Goal: Task Accomplishment & Management: Use online tool/utility

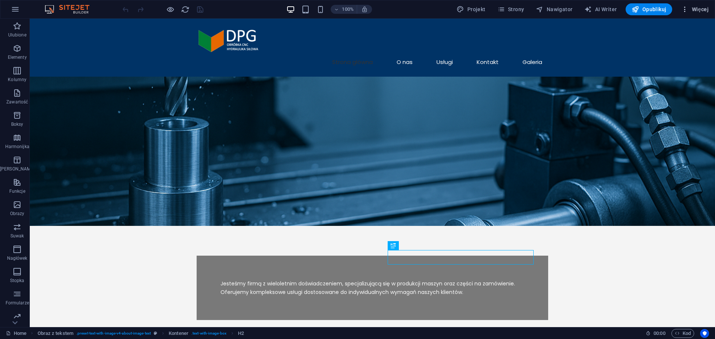
click at [708, 6] on span "Więcej" at bounding box center [695, 9] width 28 height 7
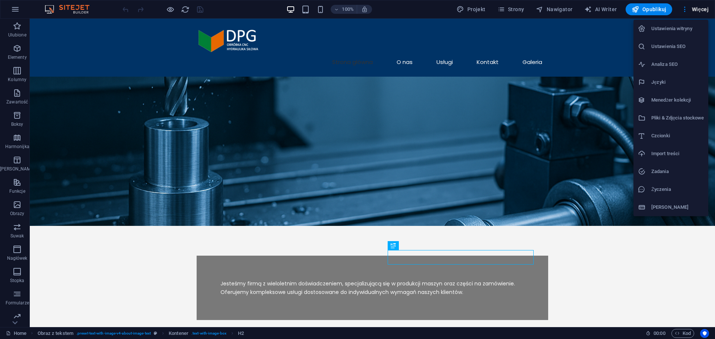
click at [672, 45] on h6 "Ustawienia SEO" at bounding box center [678, 46] width 53 height 9
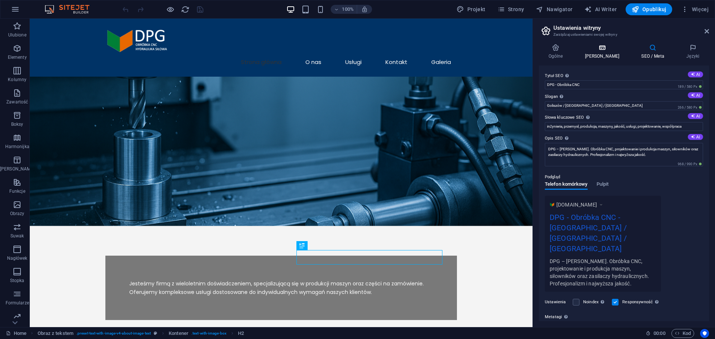
drag, startPoint x: 599, startPoint y: 61, endPoint x: 596, endPoint y: 51, distance: 10.5
click at [599, 61] on div "Ogólne Dane SEO / Meta Języki Nazwa strony firmadpg.pl Logo Przeciągnij pliki t…" at bounding box center [624, 183] width 170 height 278
click at [596, 51] on icon at bounding box center [603, 47] width 54 height 7
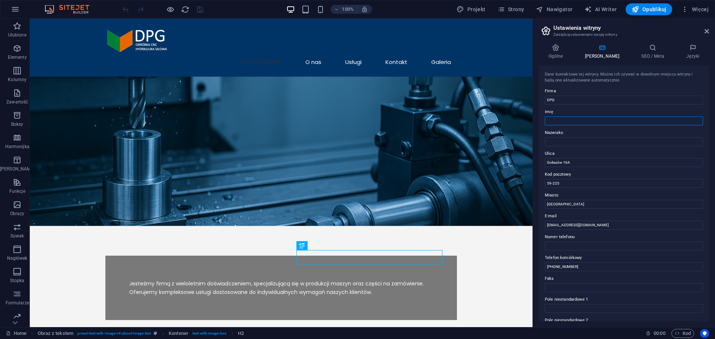
click at [549, 123] on input "Imię" at bounding box center [624, 121] width 158 height 9
type input "Tomasz"
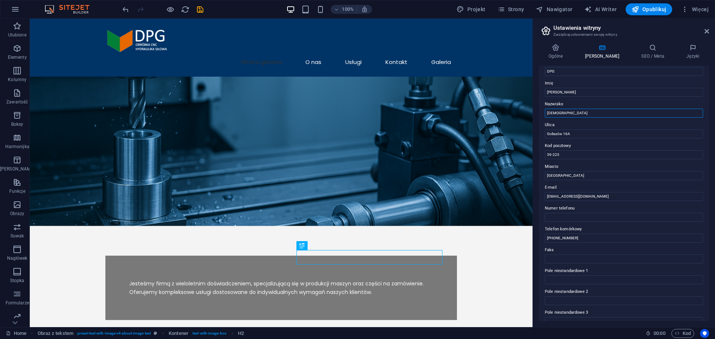
scroll to position [102, 0]
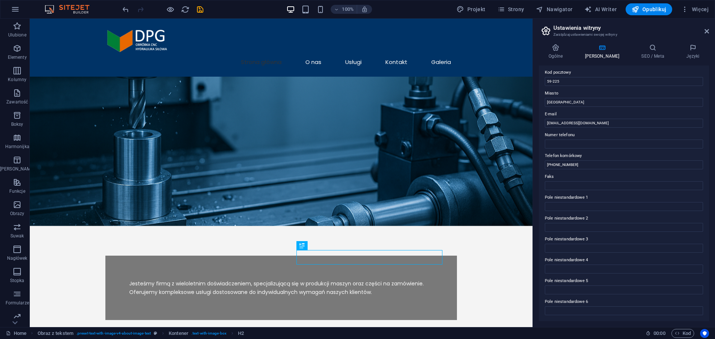
type input "Godecki"
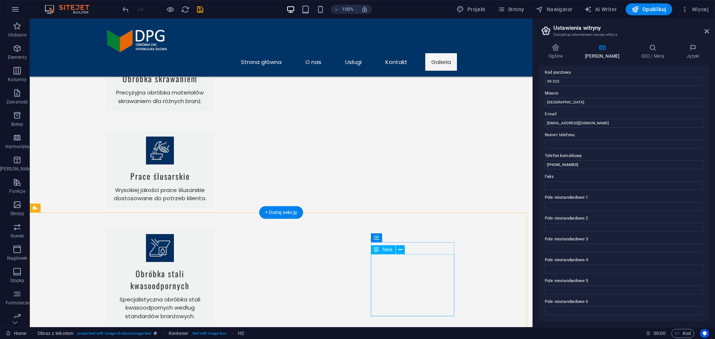
scroll to position [867, 0]
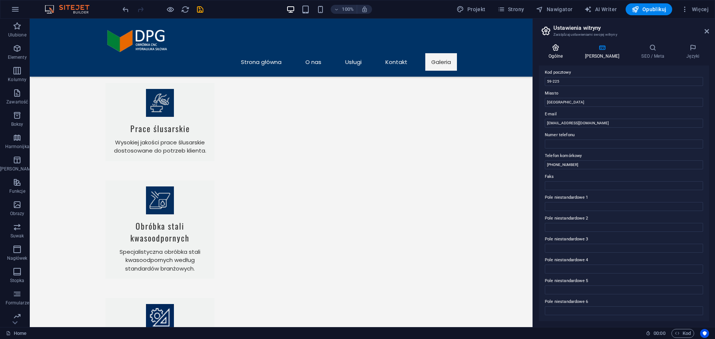
click at [567, 54] on h4 "Ogólne" at bounding box center [557, 52] width 37 height 16
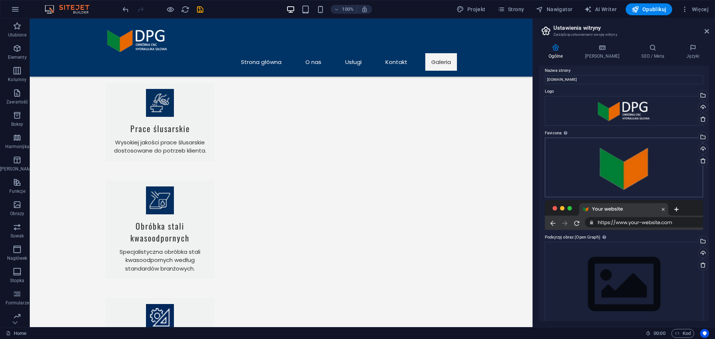
scroll to position [0, 0]
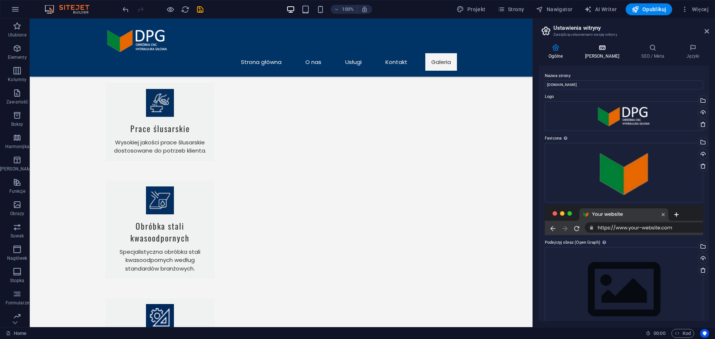
click at [595, 46] on icon at bounding box center [603, 47] width 54 height 7
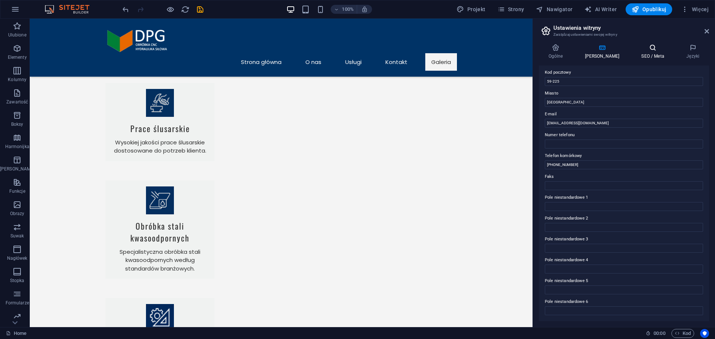
click at [637, 54] on h4 "SEO / Meta" at bounding box center [654, 52] width 45 height 16
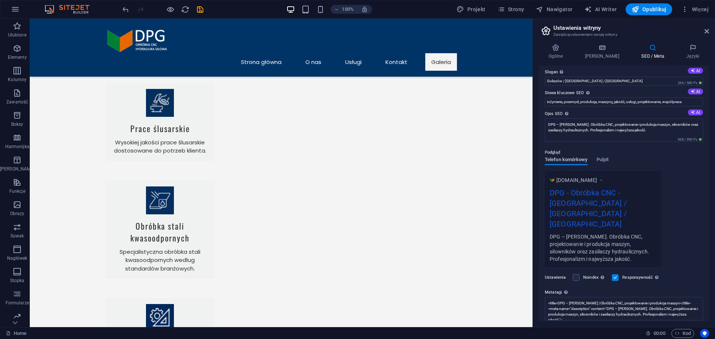
scroll to position [51, 0]
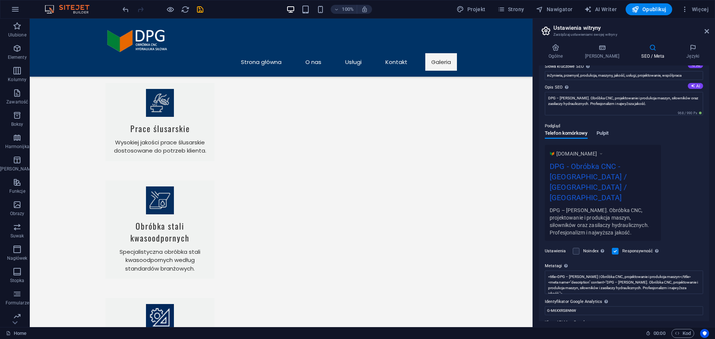
click at [602, 132] on span "Pulpit" at bounding box center [603, 134] width 12 height 10
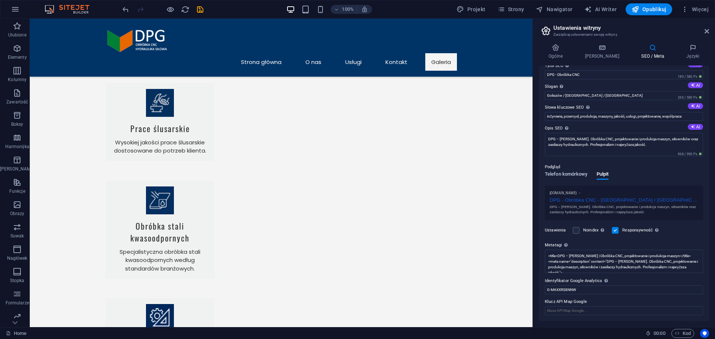
click at [561, 177] on span "Telefon komórkowy" at bounding box center [566, 175] width 43 height 10
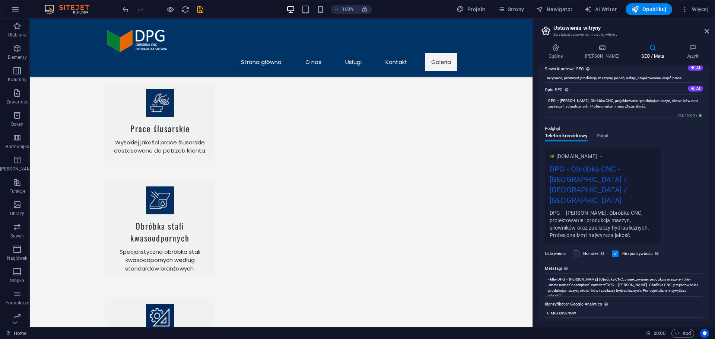
scroll to position [51, 0]
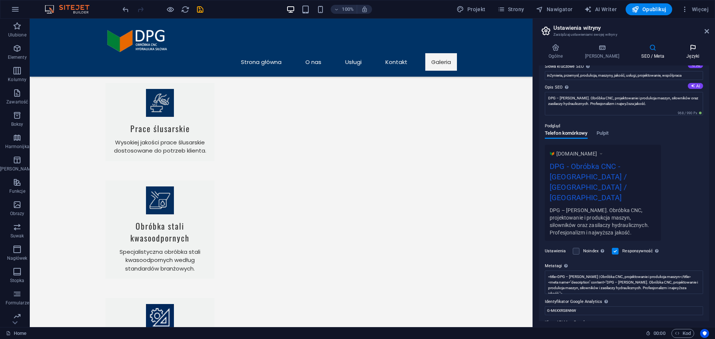
click at [683, 54] on h4 "Języki" at bounding box center [693, 52] width 32 height 16
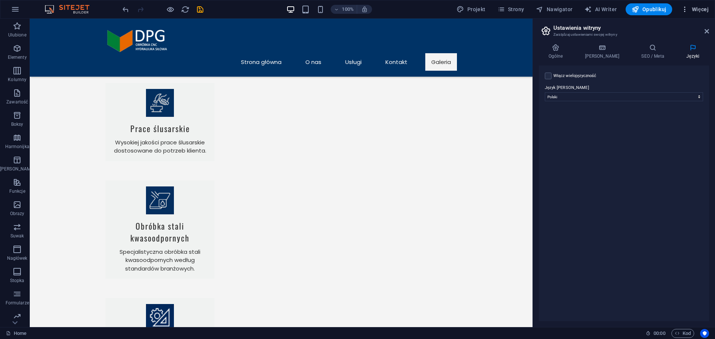
click at [689, 9] on icon "button" at bounding box center [684, 9] width 7 height 7
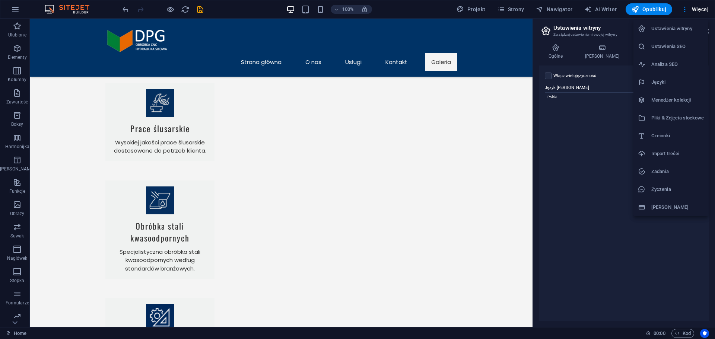
click at [644, 205] on icon at bounding box center [641, 207] width 7 height 7
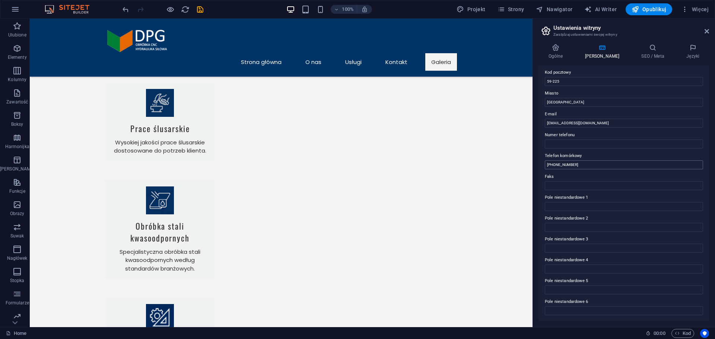
scroll to position [0, 0]
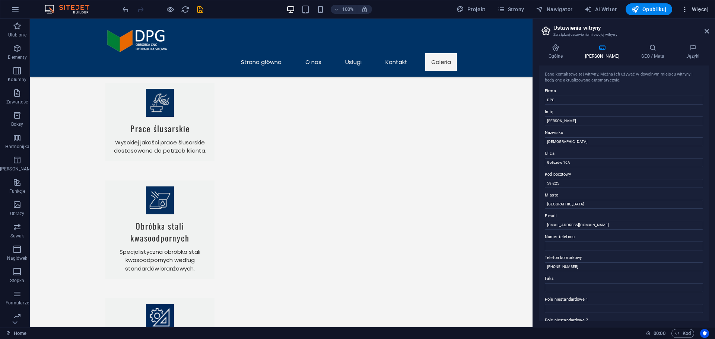
click at [691, 13] on button "Więcej" at bounding box center [695, 9] width 34 height 12
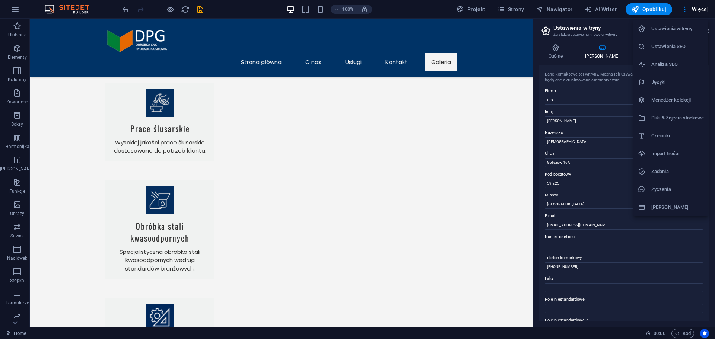
click at [196, 8] on div at bounding box center [357, 169] width 715 height 339
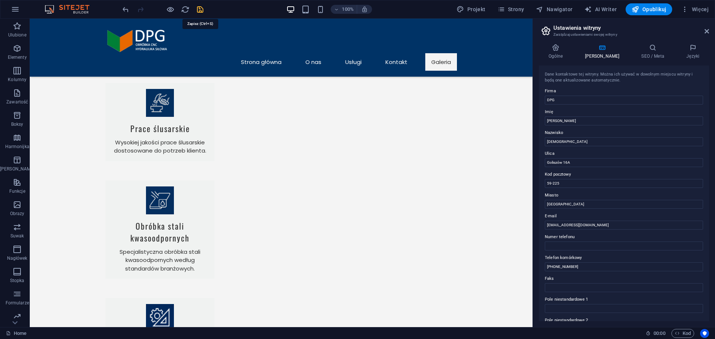
click at [197, 9] on icon "save" at bounding box center [200, 9] width 9 height 9
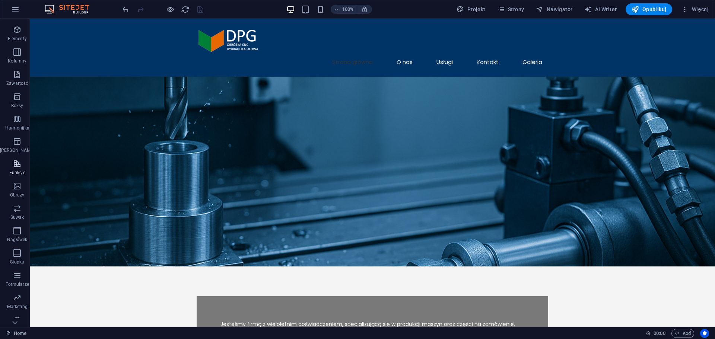
scroll to position [26, 0]
click at [10, 269] on span "Formularze" at bounding box center [17, 272] width 34 height 18
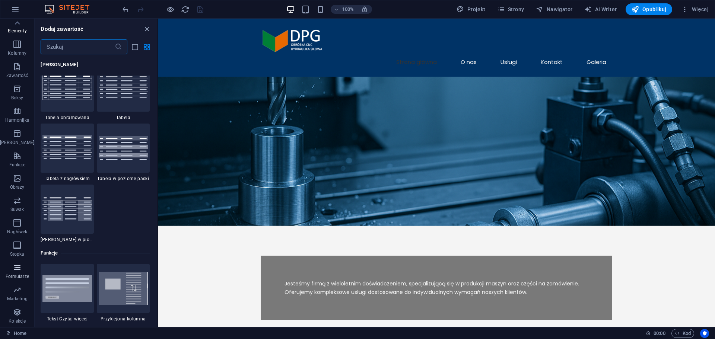
scroll to position [5439, 0]
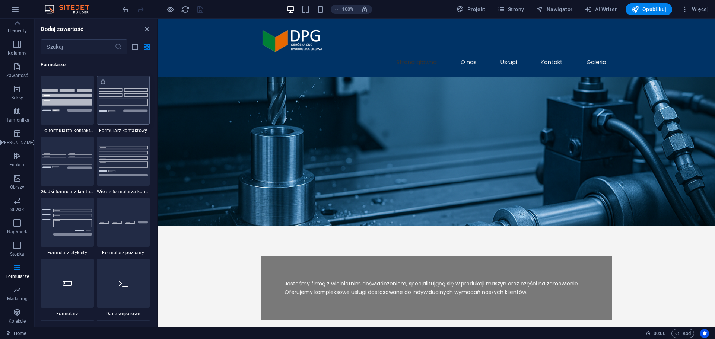
click at [124, 107] on img at bounding box center [123, 100] width 49 height 24
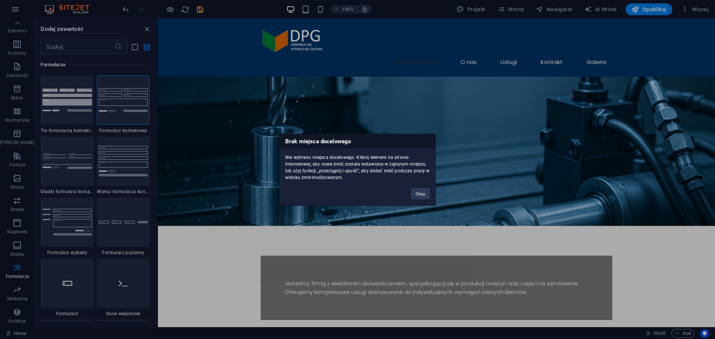
drag, startPoint x: 342, startPoint y: 141, endPoint x: 375, endPoint y: 188, distance: 57.8
click at [373, 188] on div "Brak miejsca docelowego Nie wybrano miejsca docelowego. Kliknij element na stro…" at bounding box center [357, 170] width 156 height 72
click at [425, 196] on button "Okay" at bounding box center [420, 193] width 19 height 11
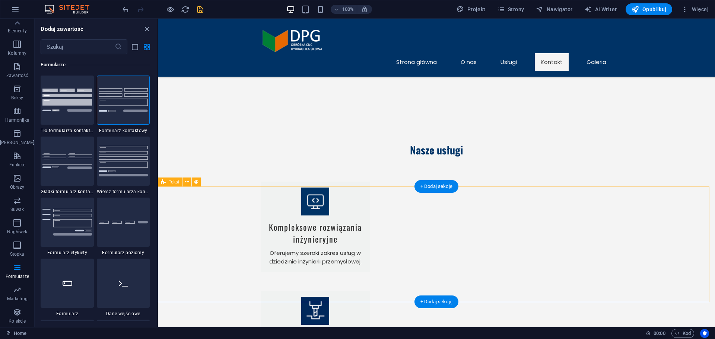
scroll to position [671, 0]
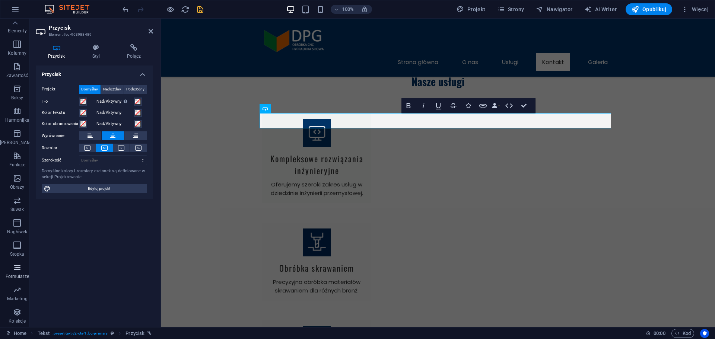
click at [14, 265] on icon "button" at bounding box center [17, 267] width 9 height 9
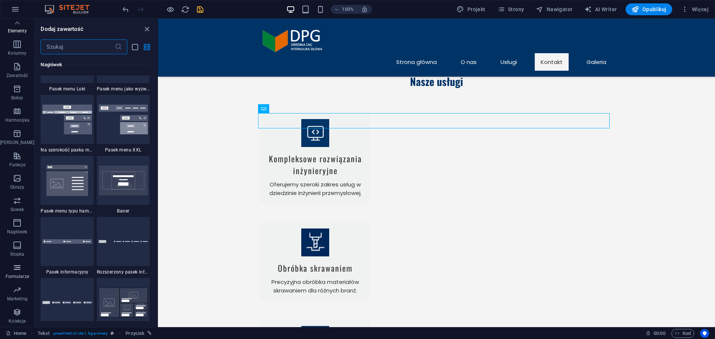
scroll to position [5439, 0]
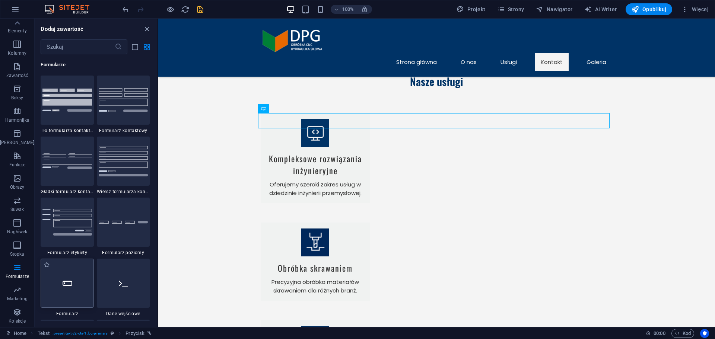
click at [63, 282] on icon at bounding box center [68, 284] width 10 height 10
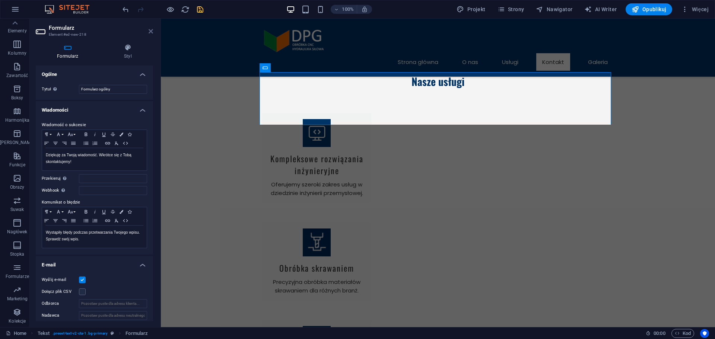
click at [149, 30] on icon at bounding box center [151, 31] width 4 height 6
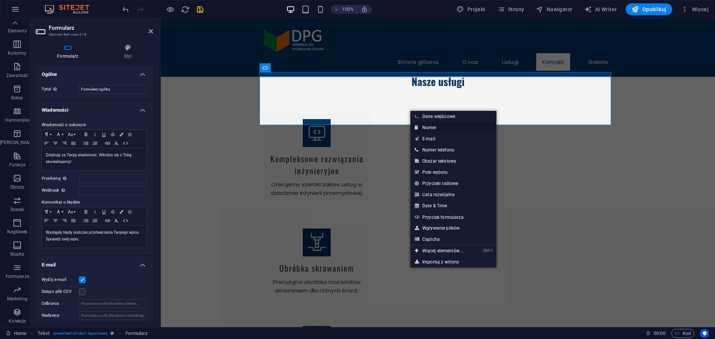
click at [426, 129] on link "Numer" at bounding box center [454, 127] width 86 height 11
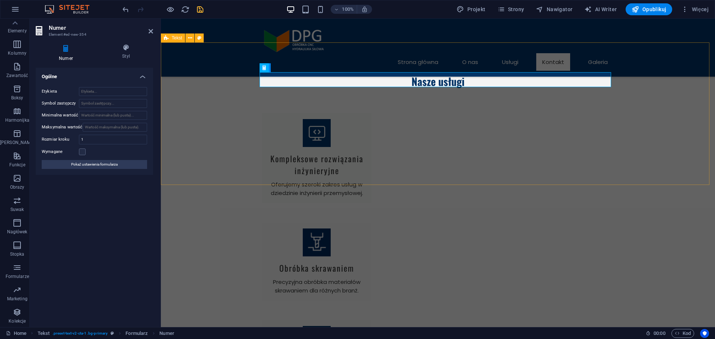
drag, startPoint x: 193, startPoint y: 121, endPoint x: 324, endPoint y: 122, distance: 131.1
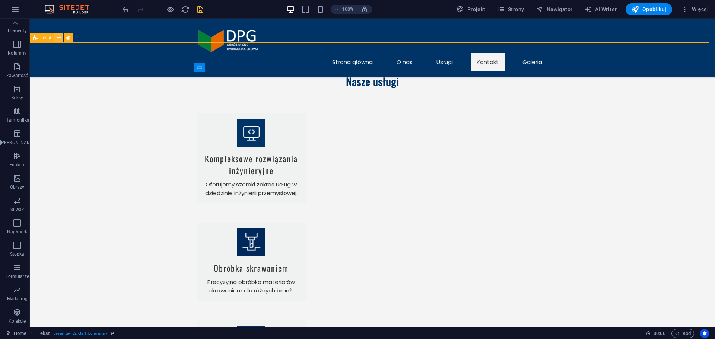
click at [58, 38] on icon at bounding box center [59, 38] width 4 height 8
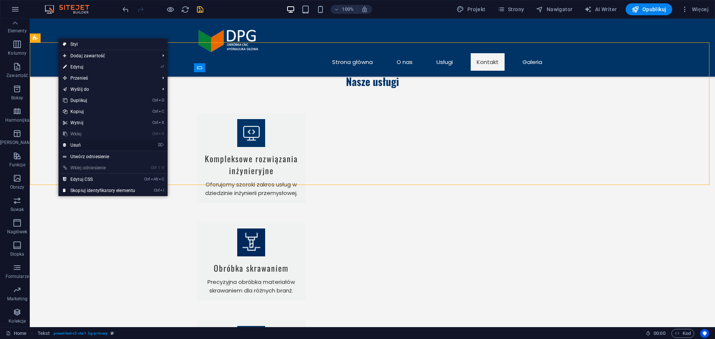
click at [79, 145] on link "⌦ Usuń" at bounding box center [98, 145] width 81 height 11
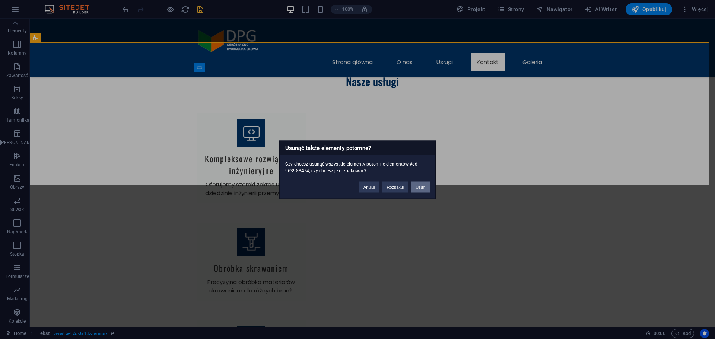
click at [420, 186] on button "Usuń" at bounding box center [420, 186] width 19 height 11
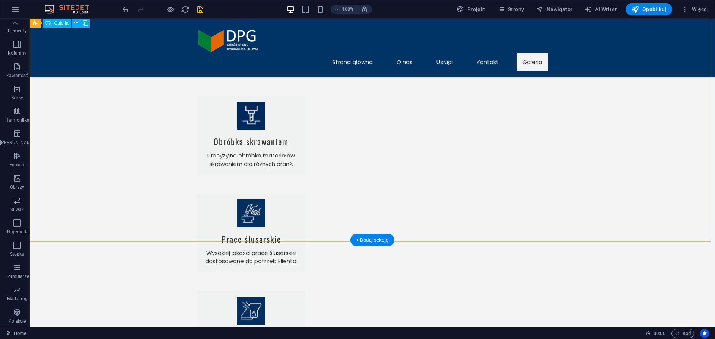
scroll to position [826, 0]
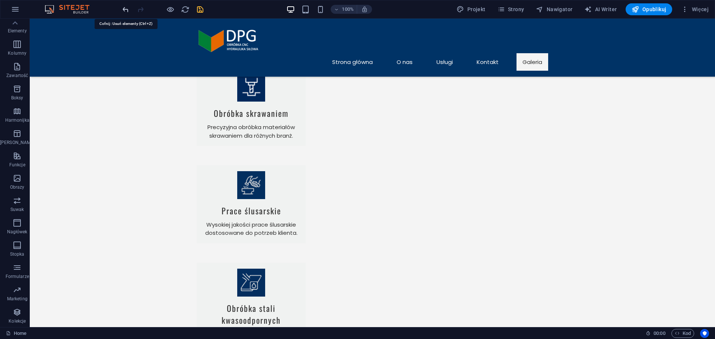
click at [124, 10] on icon "undo" at bounding box center [125, 9] width 9 height 9
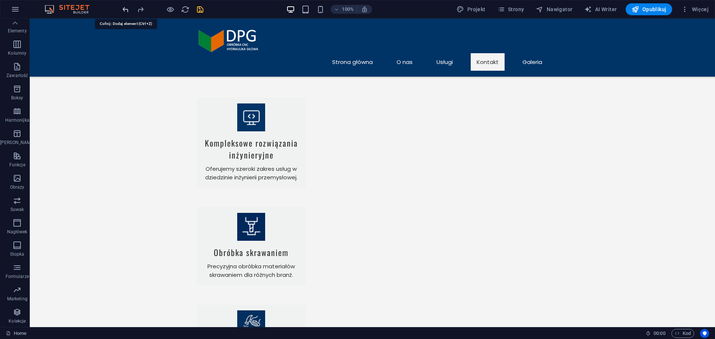
scroll to position [611, 0]
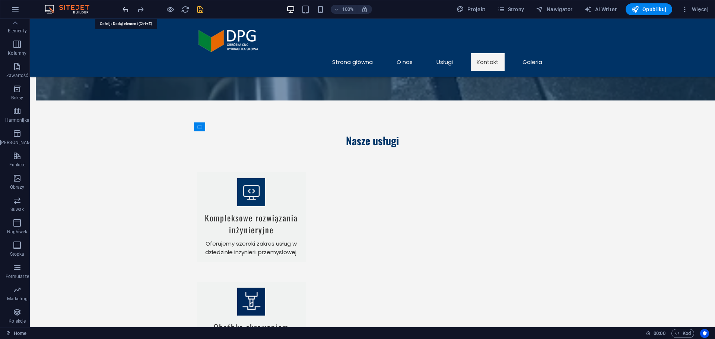
click at [124, 10] on icon "undo" at bounding box center [125, 9] width 9 height 9
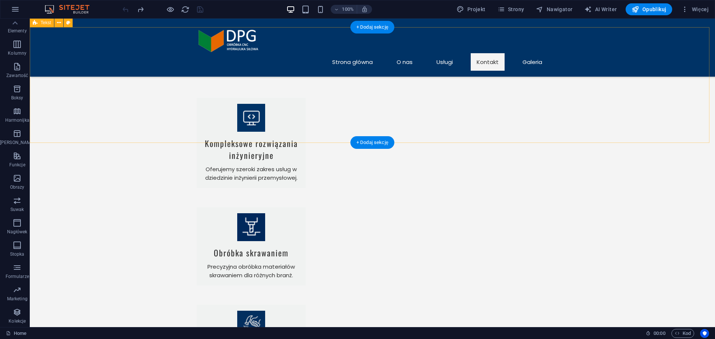
scroll to position [649, 0]
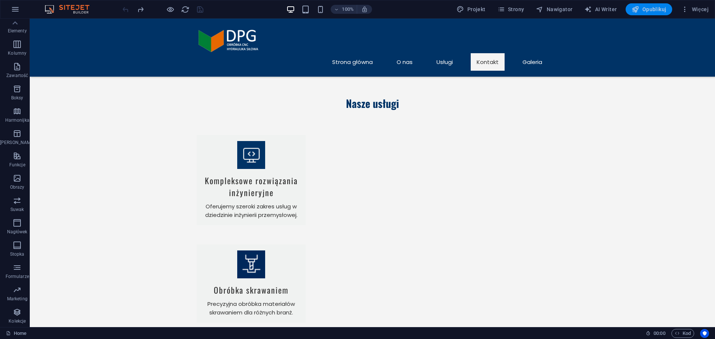
click at [665, 12] on span "Opublikuj" at bounding box center [649, 9] width 35 height 7
click at [649, 10] on span "Opublikuj" at bounding box center [649, 9] width 35 height 7
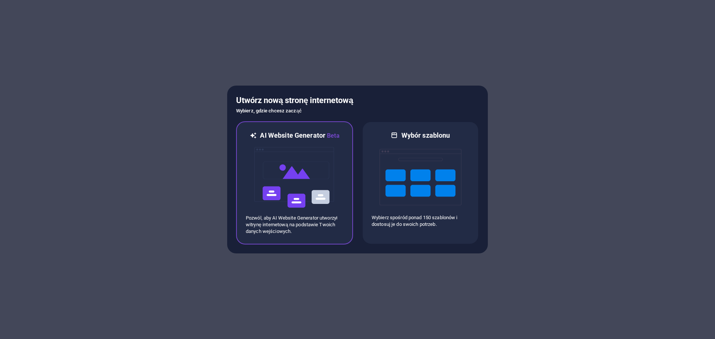
click at [265, 212] on img at bounding box center [295, 177] width 82 height 75
click at [258, 189] on img at bounding box center [295, 177] width 82 height 75
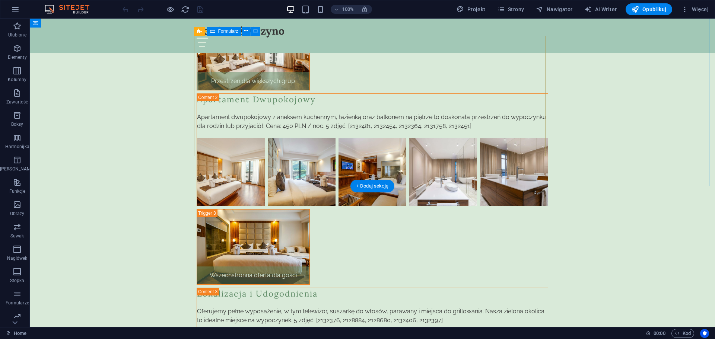
scroll to position [1642, 0]
click at [639, 9] on icon "button" at bounding box center [635, 9] width 7 height 7
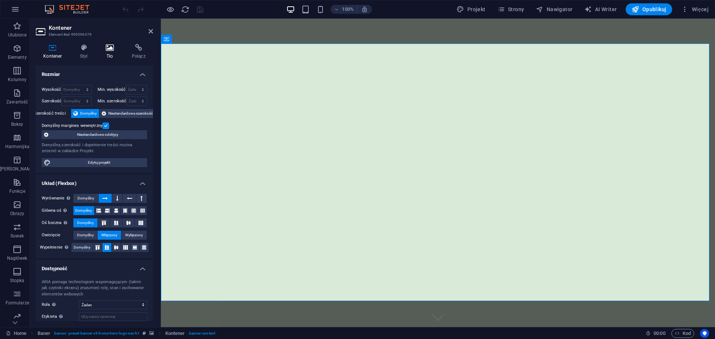
click at [113, 57] on h4 "Tło" at bounding box center [111, 52] width 26 height 16
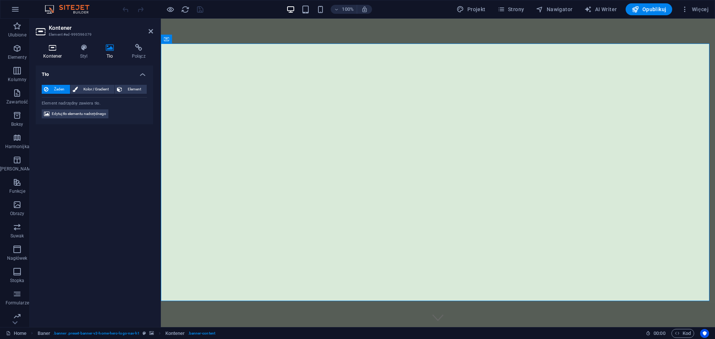
click at [46, 53] on h4 "Kontener" at bounding box center [54, 52] width 37 height 16
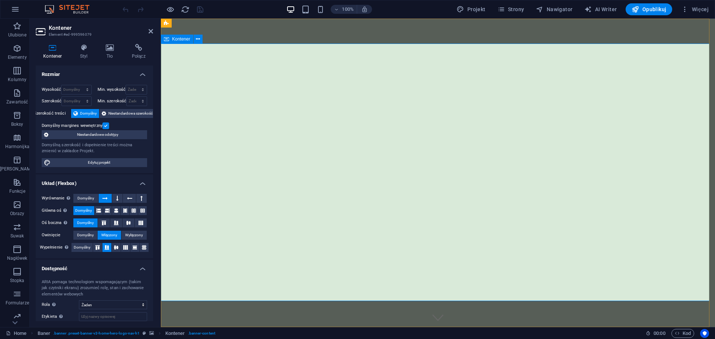
click at [196, 39] on button at bounding box center [198, 39] width 9 height 9
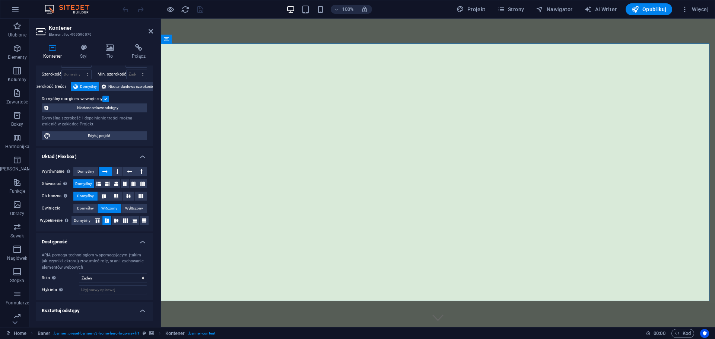
scroll to position [42, 0]
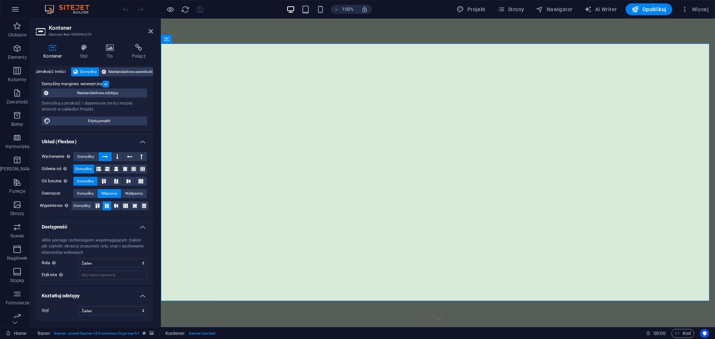
drag, startPoint x: 71, startPoint y: 51, endPoint x: 84, endPoint y: 49, distance: 12.9
click at [71, 52] on h4 "Kontener" at bounding box center [54, 52] width 37 height 16
click at [85, 49] on icon at bounding box center [84, 47] width 23 height 7
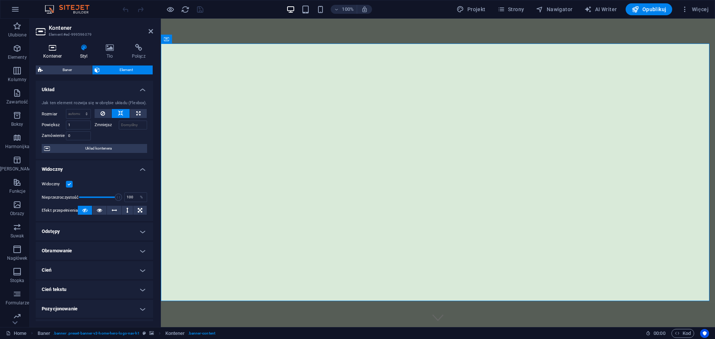
click at [58, 48] on icon at bounding box center [53, 47] width 34 height 7
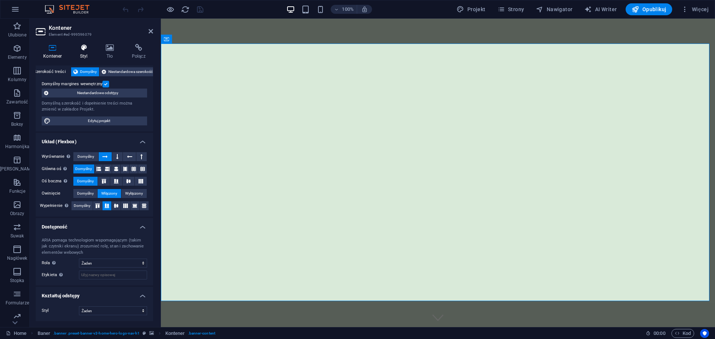
click at [81, 48] on icon at bounding box center [84, 47] width 23 height 7
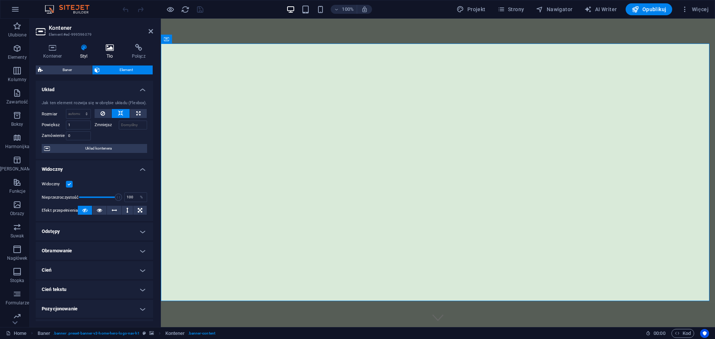
click at [106, 50] on icon at bounding box center [109, 47] width 23 height 7
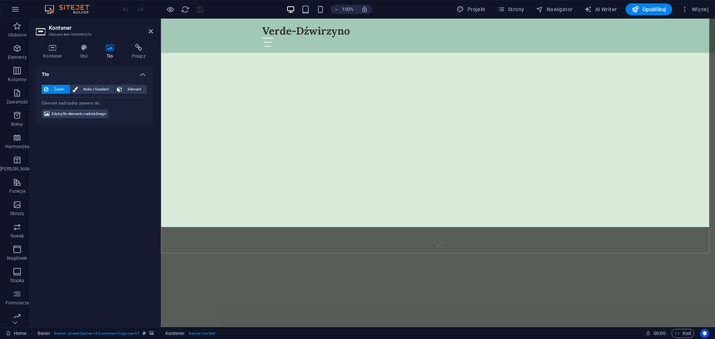
scroll to position [75, 0]
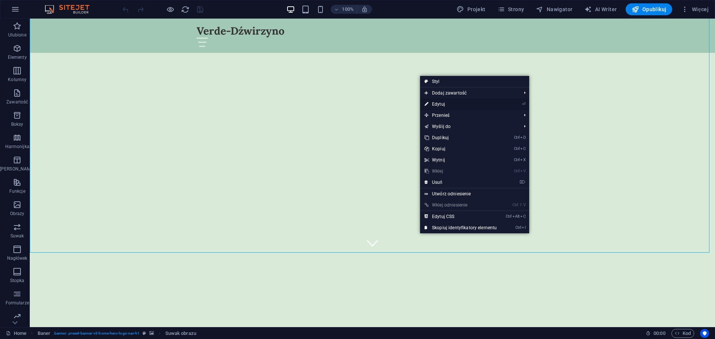
click at [431, 105] on link "⏎ Edytuj" at bounding box center [460, 104] width 81 height 11
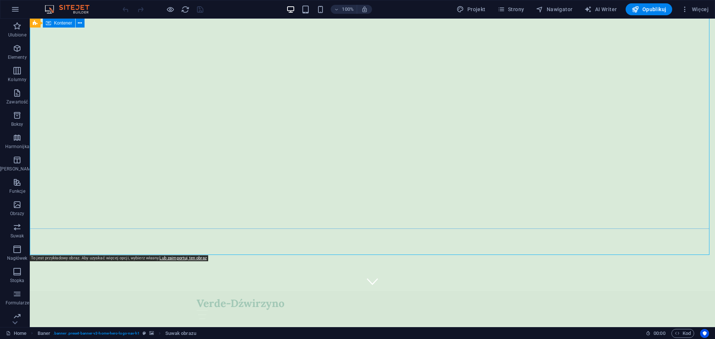
scroll to position [0, 0]
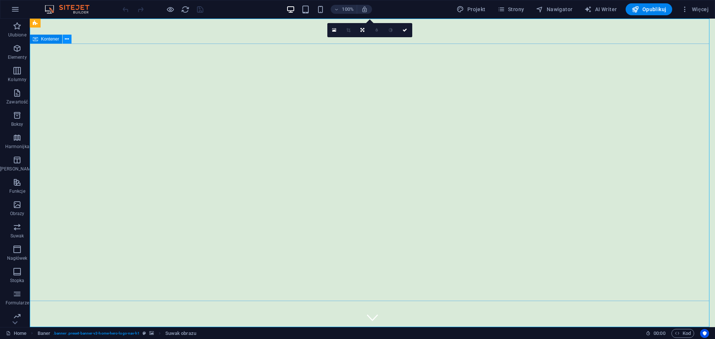
click at [67, 38] on icon at bounding box center [67, 39] width 4 height 8
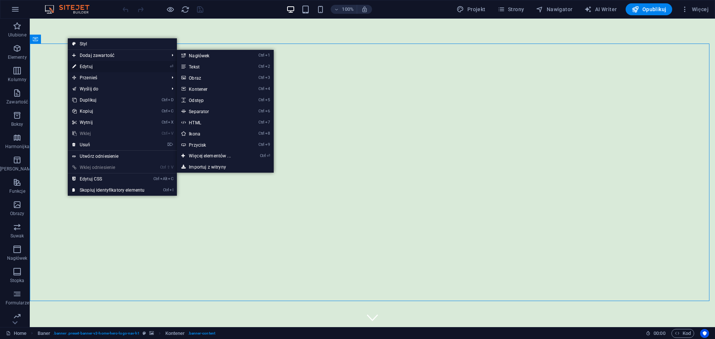
click at [85, 66] on link "⏎ Edytuj" at bounding box center [108, 66] width 81 height 11
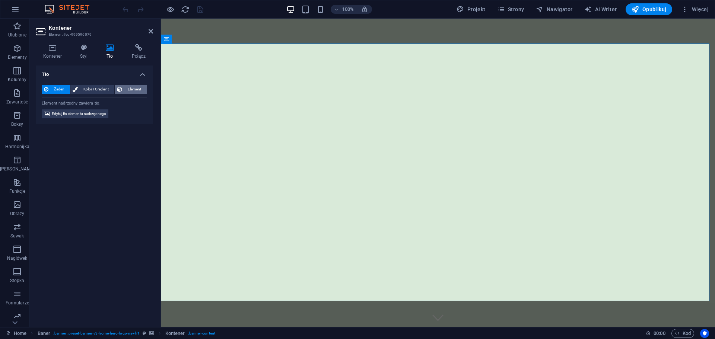
click at [124, 89] on button "Element" at bounding box center [131, 89] width 32 height 9
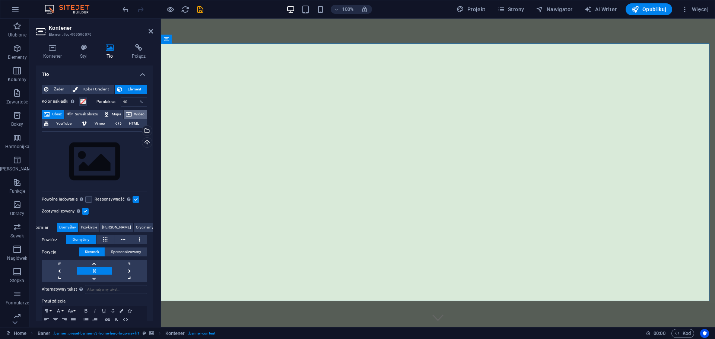
click at [134, 119] on span "Wideo" at bounding box center [139, 114] width 10 height 9
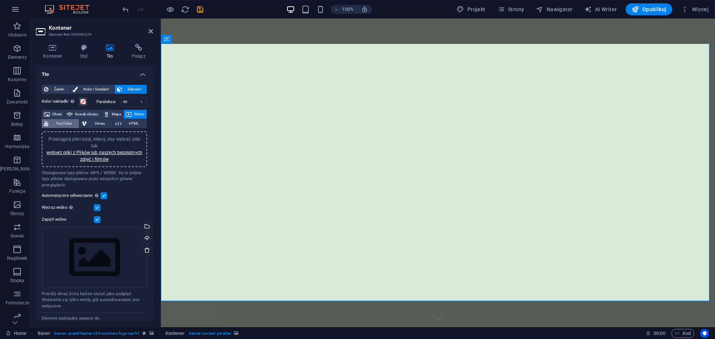
click at [77, 125] on span "YouTube" at bounding box center [64, 123] width 26 height 9
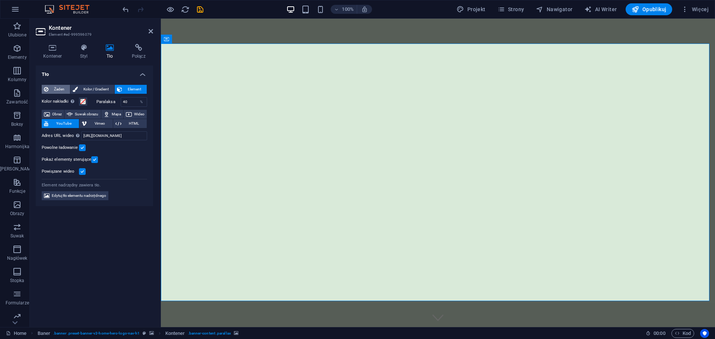
click at [53, 91] on span "Żaden" at bounding box center [59, 89] width 17 height 9
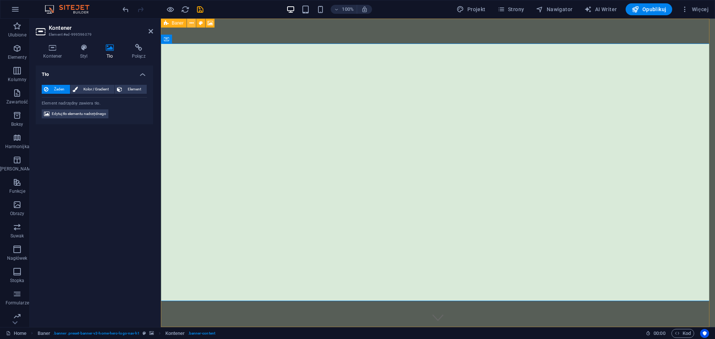
click at [189, 25] on button at bounding box center [191, 23] width 9 height 9
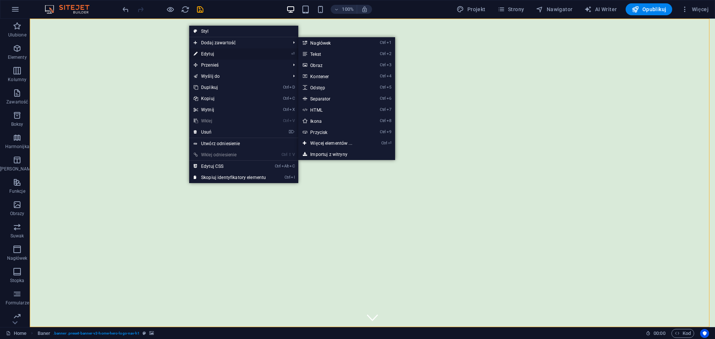
click at [209, 56] on link "⏎ Edytuj" at bounding box center [229, 53] width 81 height 11
select select "vh"
select select "header"
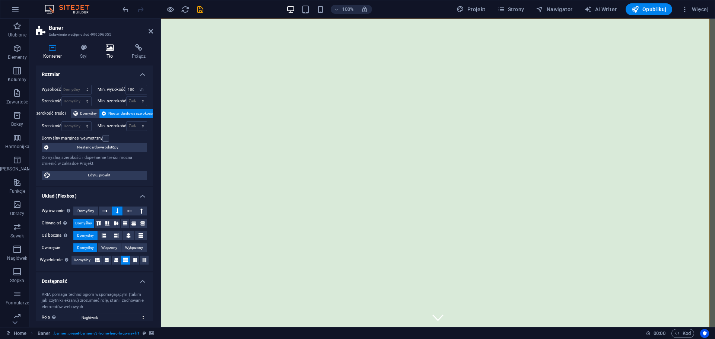
click at [111, 51] on icon at bounding box center [109, 47] width 23 height 7
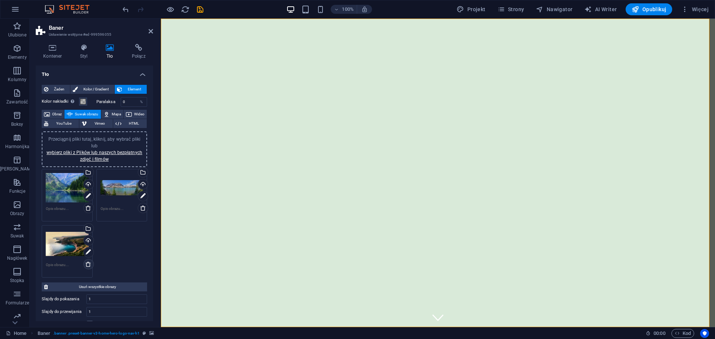
click at [90, 265] on icon at bounding box center [88, 265] width 6 height 6
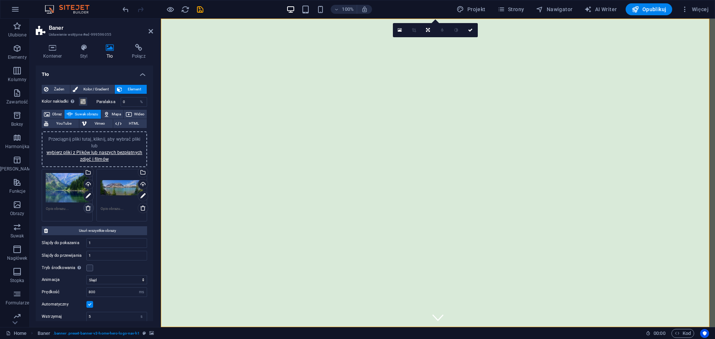
click at [90, 212] on link at bounding box center [88, 208] width 10 height 10
click at [87, 209] on icon at bounding box center [88, 208] width 6 height 6
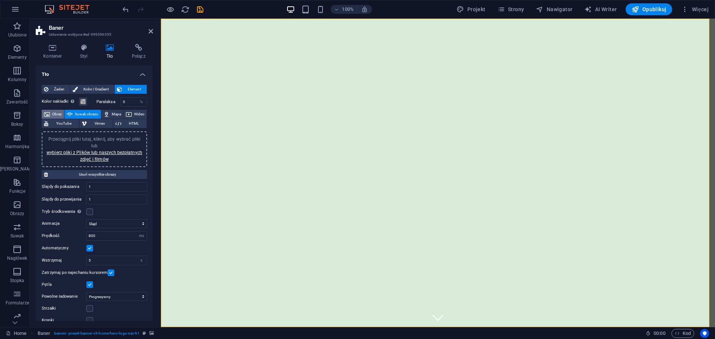
click at [62, 113] on span "Obraz" at bounding box center [57, 114] width 10 height 9
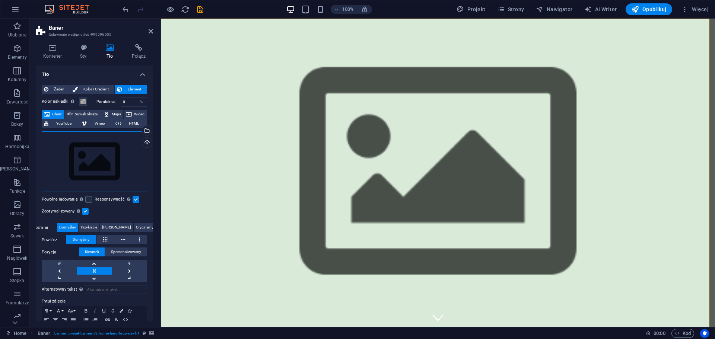
click at [91, 144] on div "Przeciągnij pliki tutaj, kliknij, aby wybrać pliki lub wybierz pliki z Plików l…" at bounding box center [94, 162] width 105 height 61
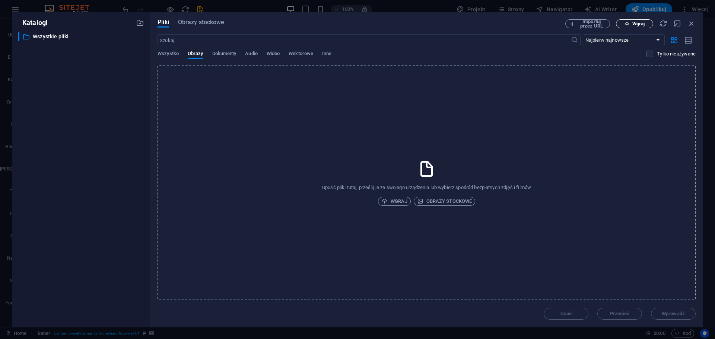
click at [636, 23] on span "Wgraj" at bounding box center [639, 24] width 12 height 4
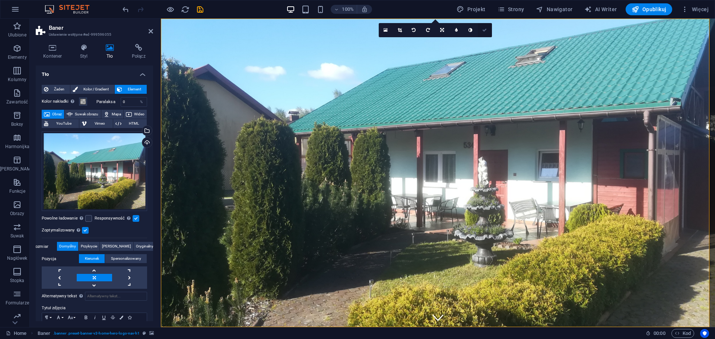
click at [482, 32] on icon at bounding box center [484, 30] width 4 height 4
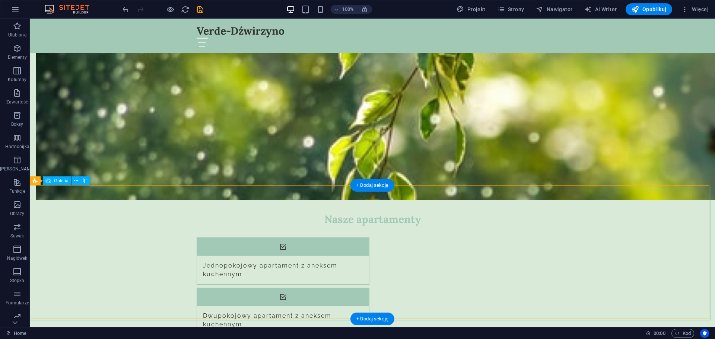
scroll to position [596, 0]
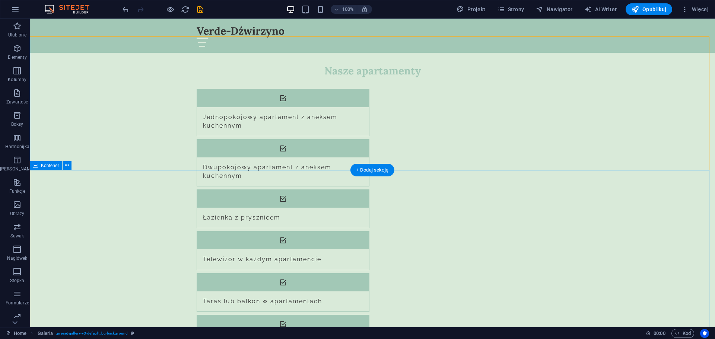
scroll to position [708, 0]
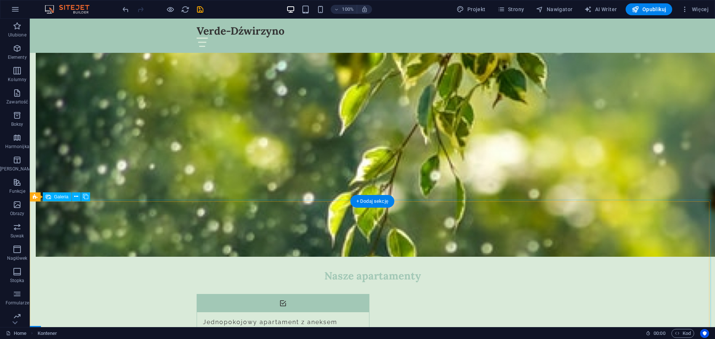
scroll to position [596, 0]
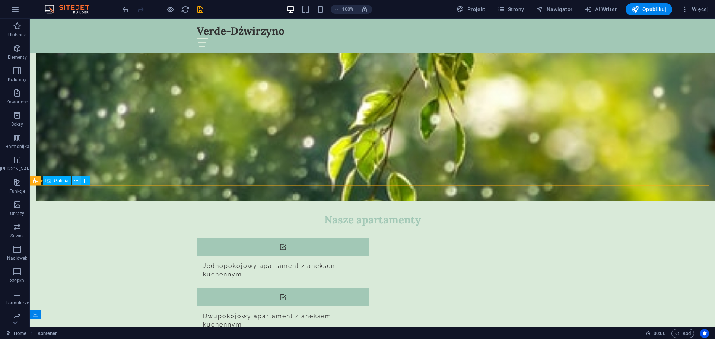
click at [75, 181] on icon at bounding box center [76, 181] width 4 height 8
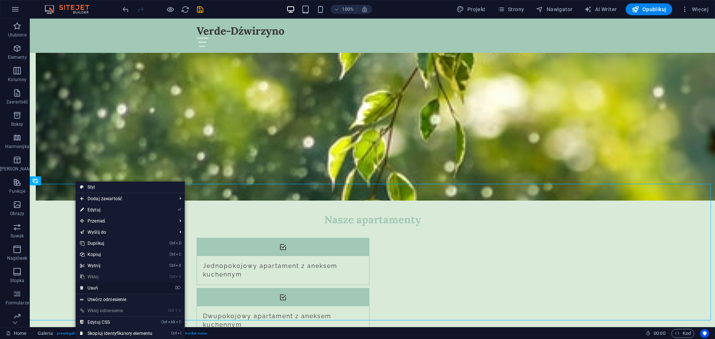
click at [94, 285] on link "⌦ Usuń" at bounding box center [116, 288] width 81 height 11
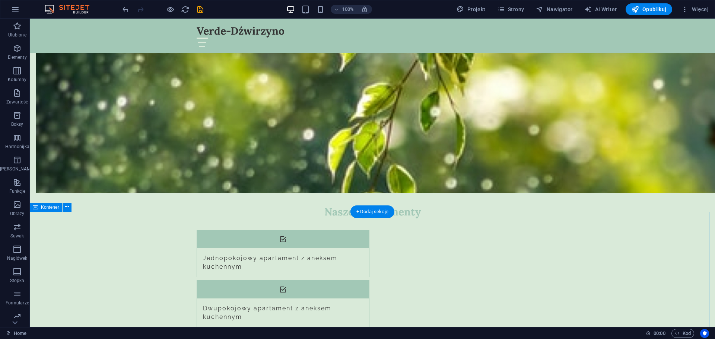
scroll to position [671, 0]
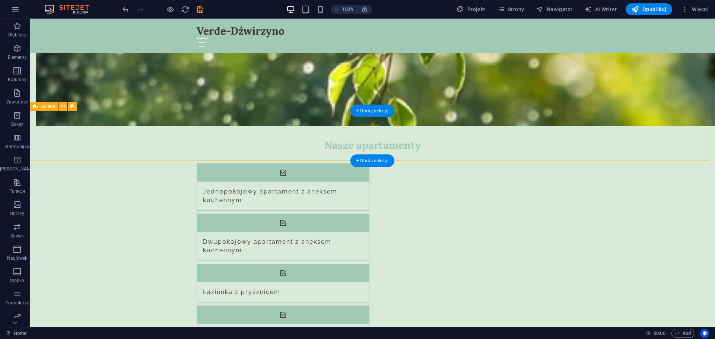
click at [60, 107] on button at bounding box center [62, 106] width 9 height 9
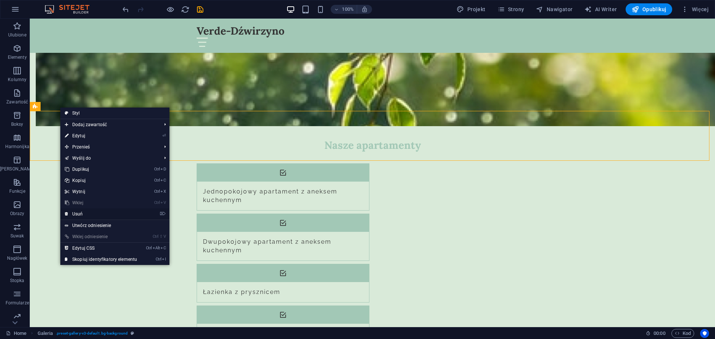
click at [80, 214] on link "⌦ Usuń" at bounding box center [100, 214] width 81 height 11
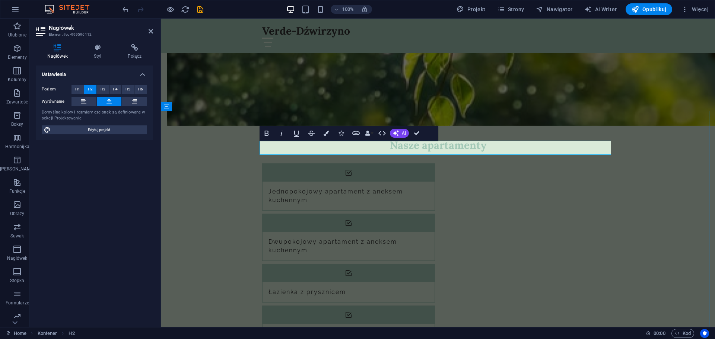
scroll to position [633, 0]
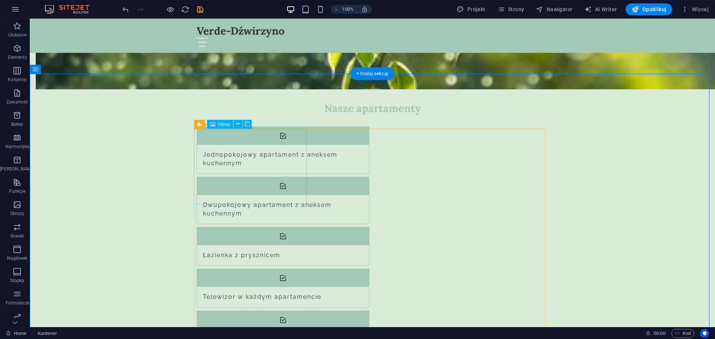
scroll to position [708, 0]
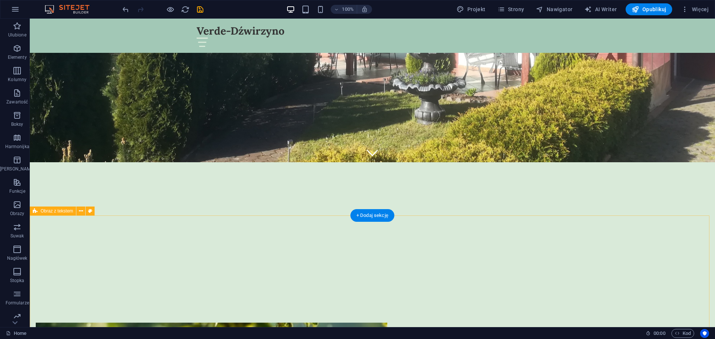
scroll to position [261, 0]
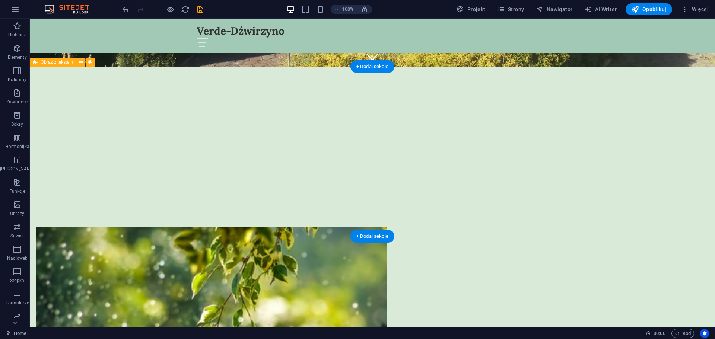
click at [275, 227] on figure at bounding box center [212, 282] width 352 height 110
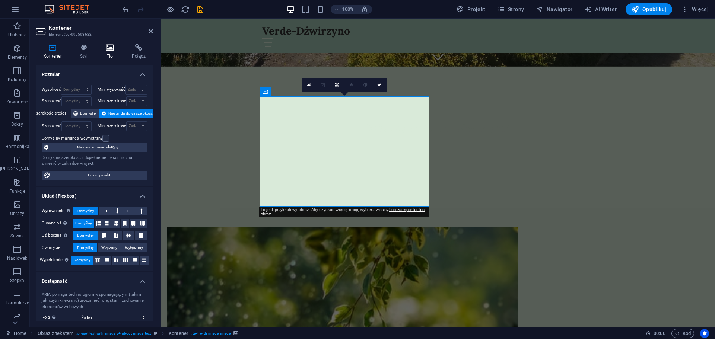
click at [108, 45] on icon at bounding box center [109, 47] width 23 height 7
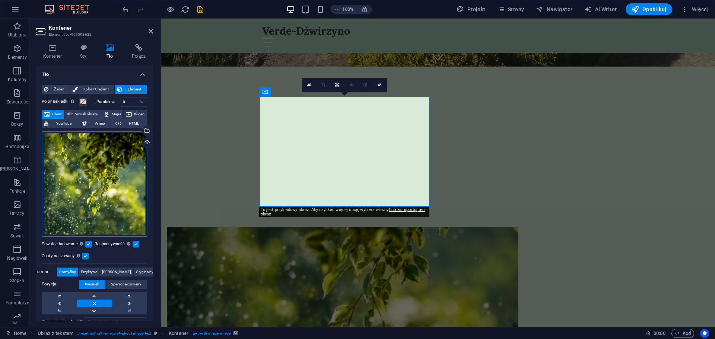
click at [99, 175] on div "Przeciągnij pliki tutaj, kliknij, aby wybrać pliki lub wybierz pliki z Plików l…" at bounding box center [94, 184] width 105 height 105
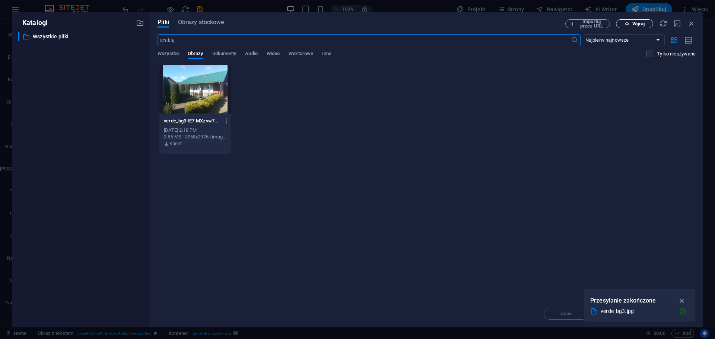
click at [626, 26] on button "Wgraj" at bounding box center [634, 23] width 37 height 9
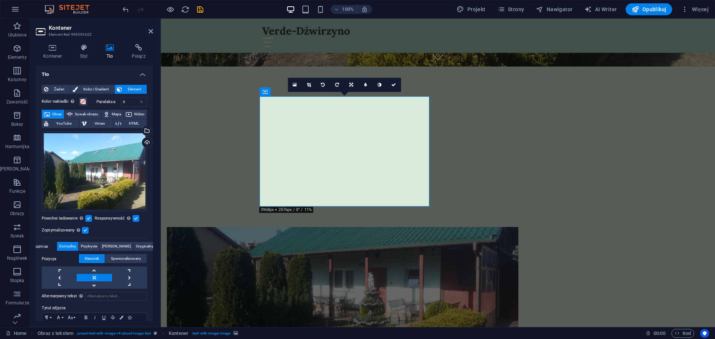
click at [349, 227] on figure at bounding box center [343, 282] width 352 height 110
click at [145, 130] on div "Wybierz pliki z menedżera plików, zdjęć stockowych lub prześlij plik(i)" at bounding box center [146, 131] width 11 height 11
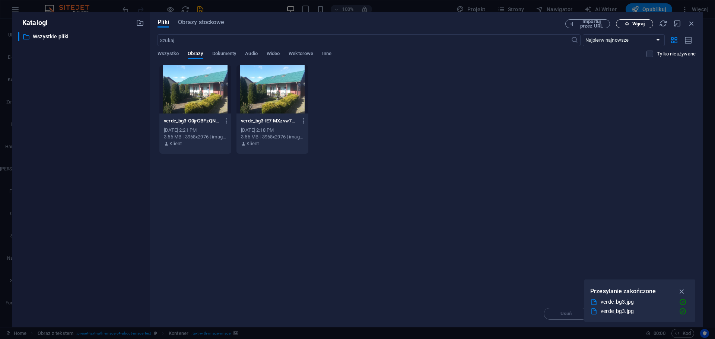
click at [639, 25] on span "Wgraj" at bounding box center [639, 24] width 12 height 4
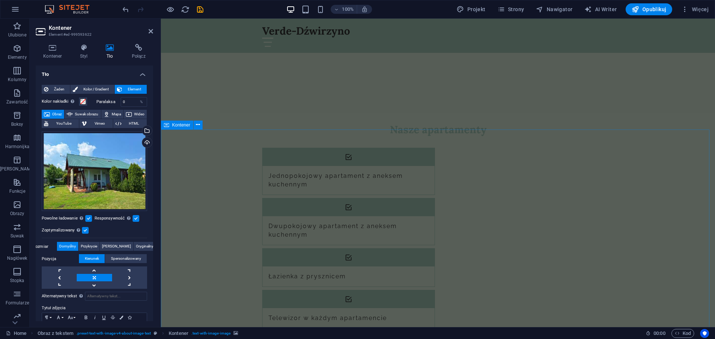
scroll to position [745, 0]
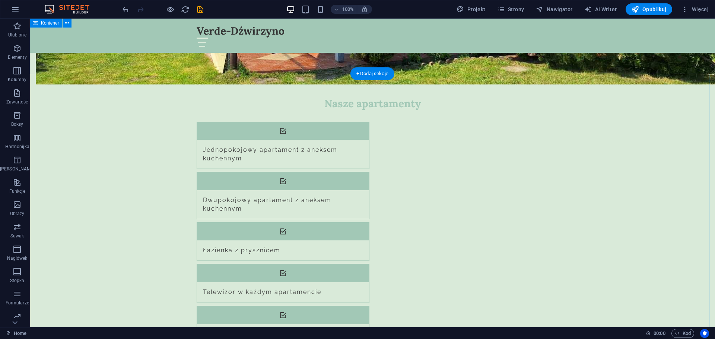
scroll to position [708, 0]
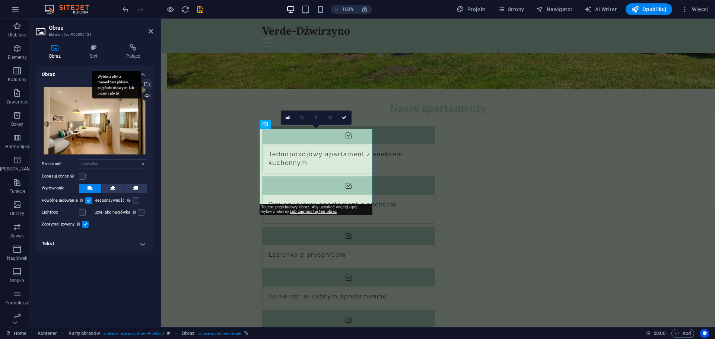
click at [141, 83] on div "Wybierz pliki z menedżera plików, zdjęć stockowych lub prześlij plik(i)" at bounding box center [116, 85] width 48 height 28
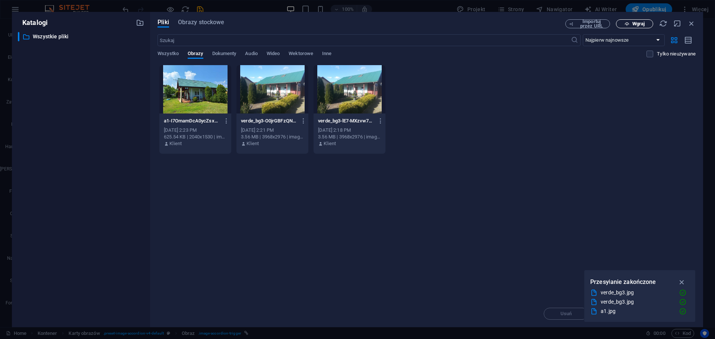
click at [636, 26] on span "Wgraj" at bounding box center [639, 24] width 12 height 4
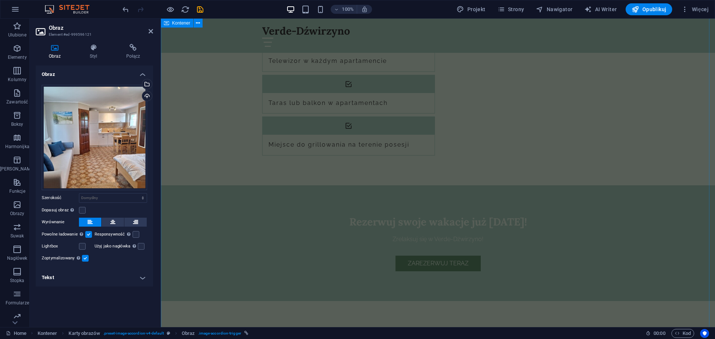
scroll to position [931, 0]
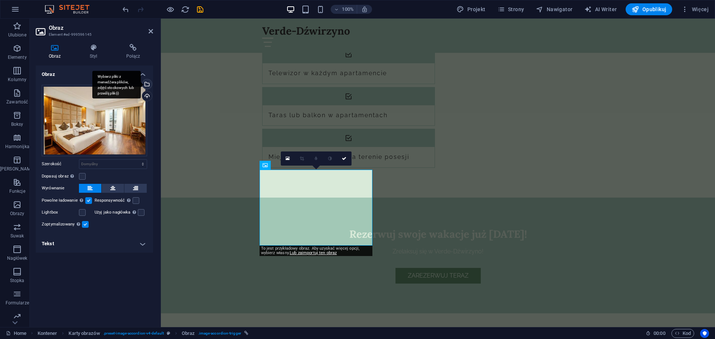
click at [148, 85] on div "Wybierz pliki z menedżera plików, zdjęć stockowych lub prześlij plik(i)" at bounding box center [146, 84] width 11 height 11
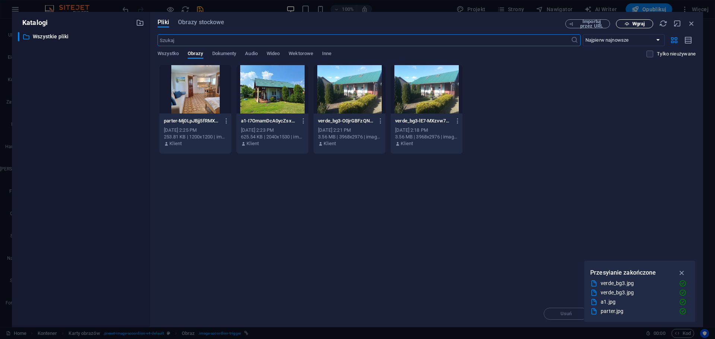
click at [646, 26] on button "Wgraj" at bounding box center [634, 23] width 37 height 9
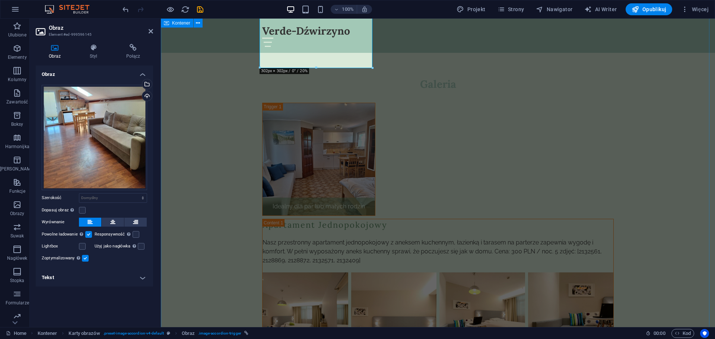
scroll to position [1198, 0]
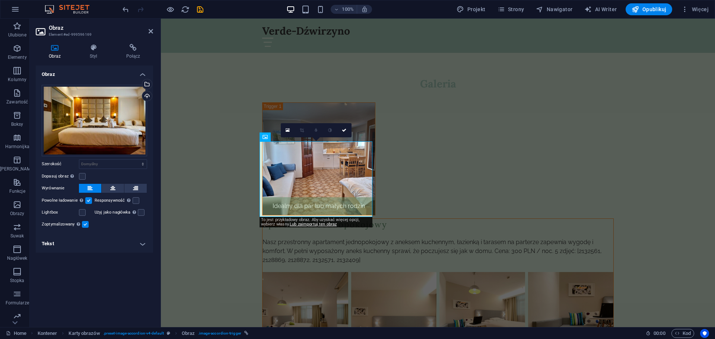
click at [145, 75] on h4 "Obraz" at bounding box center [94, 72] width 117 height 13
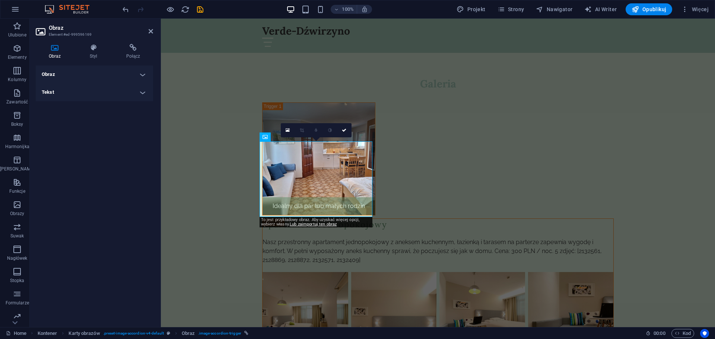
click at [140, 79] on h4 "Obraz" at bounding box center [94, 75] width 117 height 18
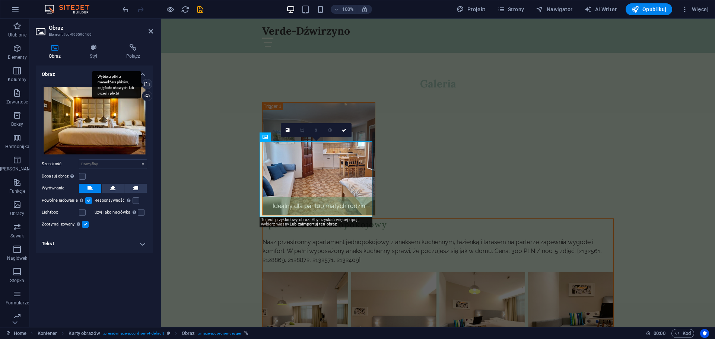
click at [141, 87] on div "Wybierz pliki z menedżera plików, zdjęć stockowych lub prześlij plik(i)" at bounding box center [116, 85] width 48 height 28
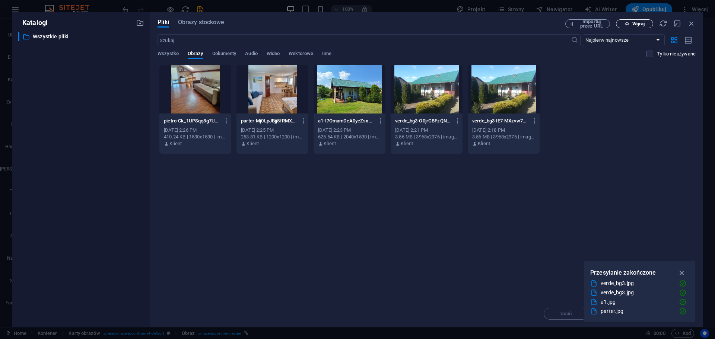
click at [631, 27] on button "Wgraj" at bounding box center [634, 23] width 37 height 9
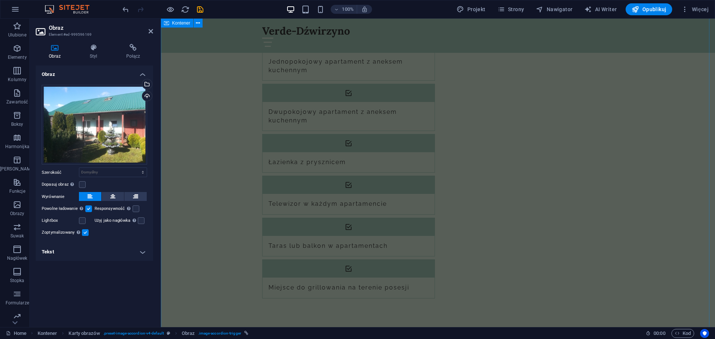
scroll to position [825, 0]
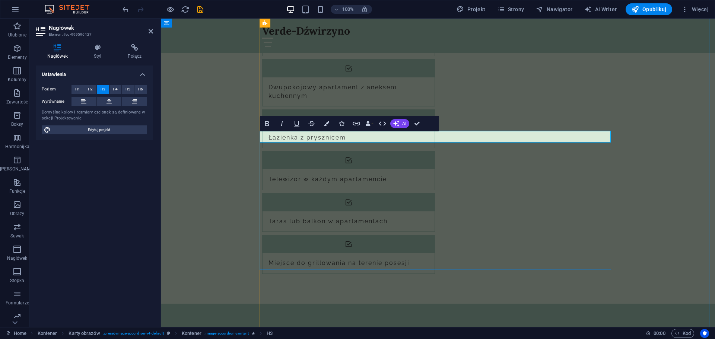
drag, startPoint x: 316, startPoint y: 136, endPoint x: 483, endPoint y: 147, distance: 166.9
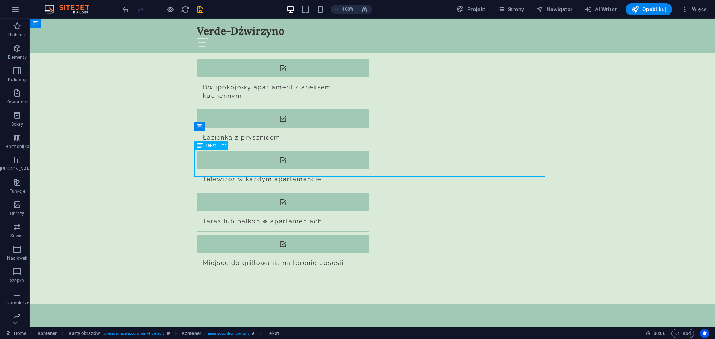
drag, startPoint x: 155, startPoint y: 162, endPoint x: 286, endPoint y: 162, distance: 131.1
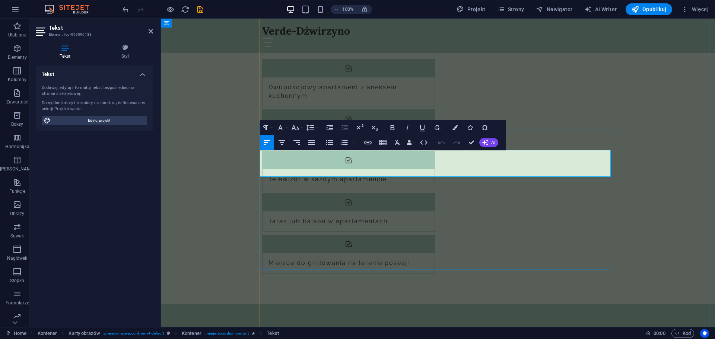
drag, startPoint x: 490, startPoint y: 164, endPoint x: 498, endPoint y: 172, distance: 11.4
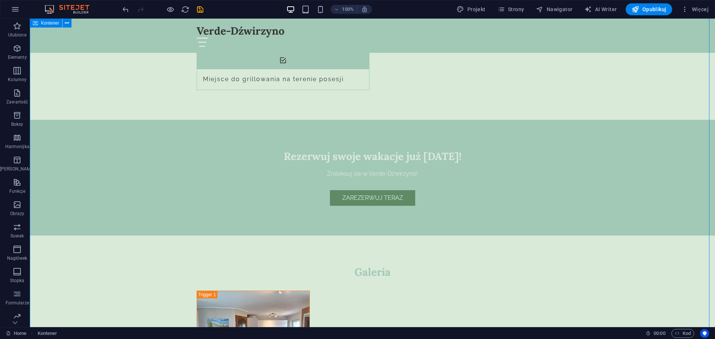
scroll to position [1049, 0]
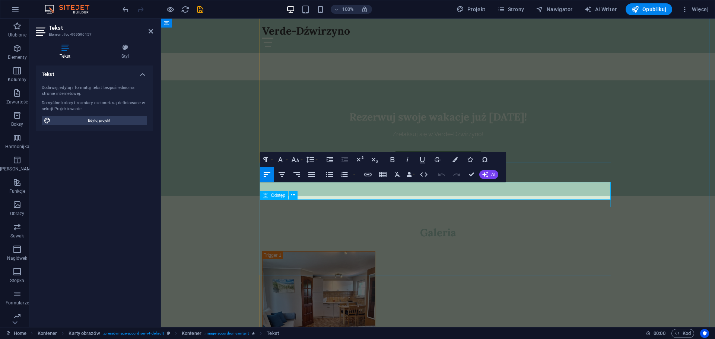
drag, startPoint x: 329, startPoint y: 195, endPoint x: 553, endPoint y: 200, distance: 224.3
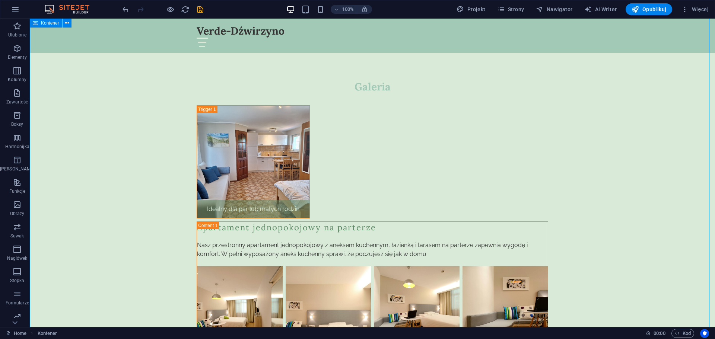
scroll to position [1198, 0]
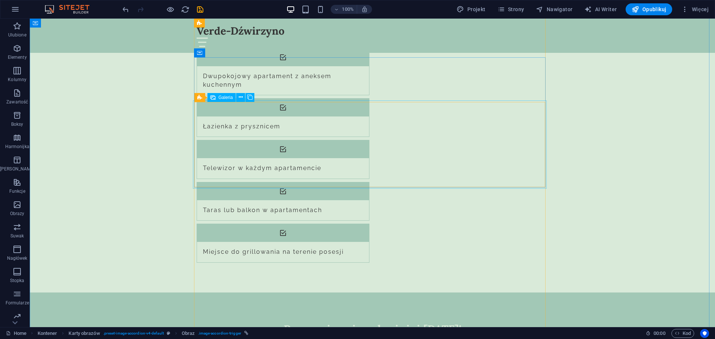
scroll to position [788, 0]
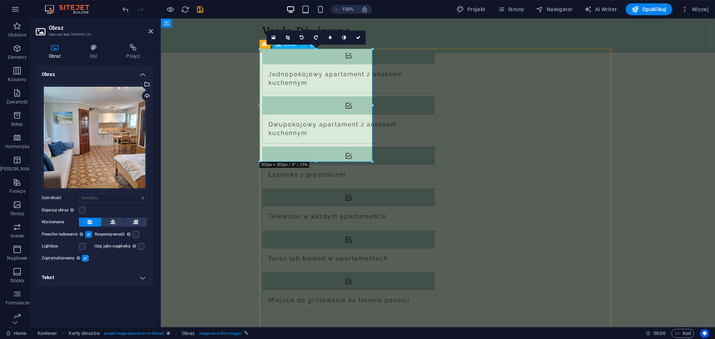
click at [59, 276] on h4 "Tekst" at bounding box center [94, 278] width 117 height 18
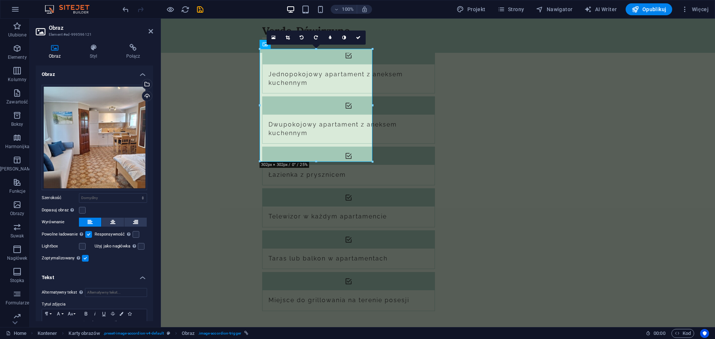
scroll to position [34, 0]
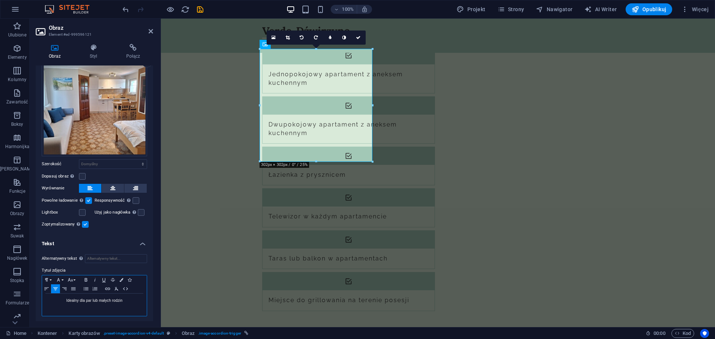
click at [74, 300] on p "Idealny dla par lub małych rodzin" at bounding box center [94, 301] width 97 height 7
click at [91, 299] on p "Idealny dla par lub małych rodzin" at bounding box center [94, 301] width 97 height 7
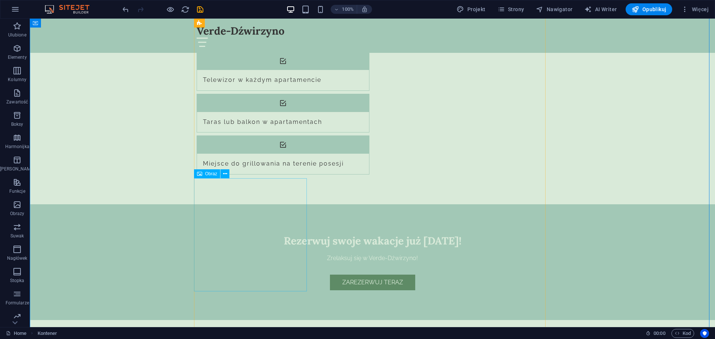
scroll to position [937, 0]
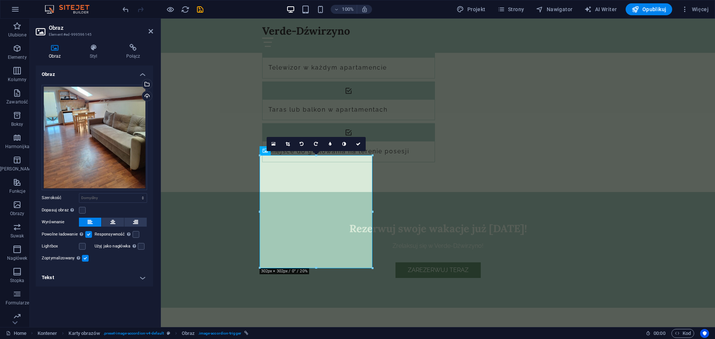
click at [74, 273] on h4 "Tekst" at bounding box center [94, 278] width 117 height 18
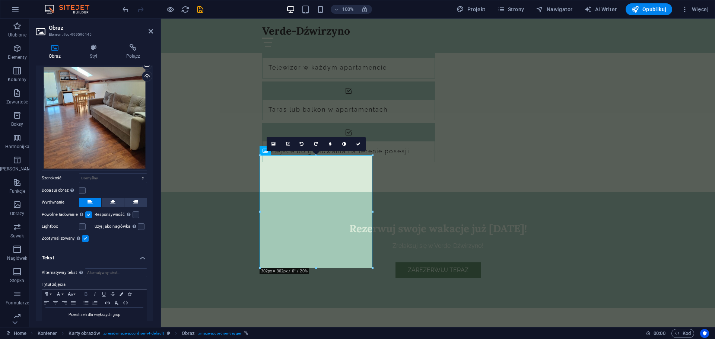
scroll to position [34, 0]
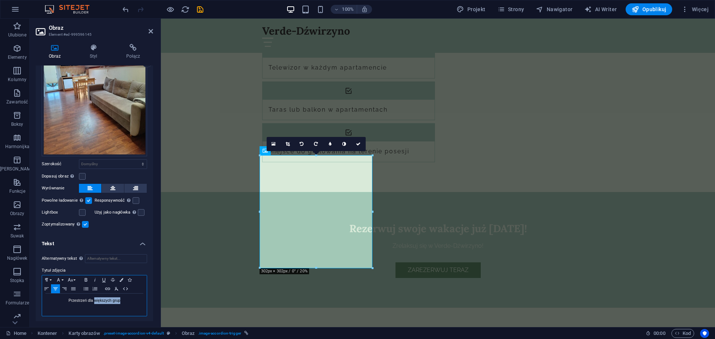
drag, startPoint x: 94, startPoint y: 300, endPoint x: 126, endPoint y: 298, distance: 31.7
click at [126, 298] on p "Przestrzeń dla większych grup" at bounding box center [94, 301] width 97 height 7
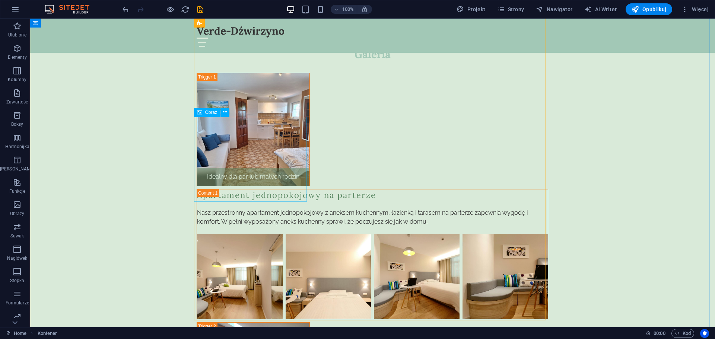
scroll to position [1235, 0]
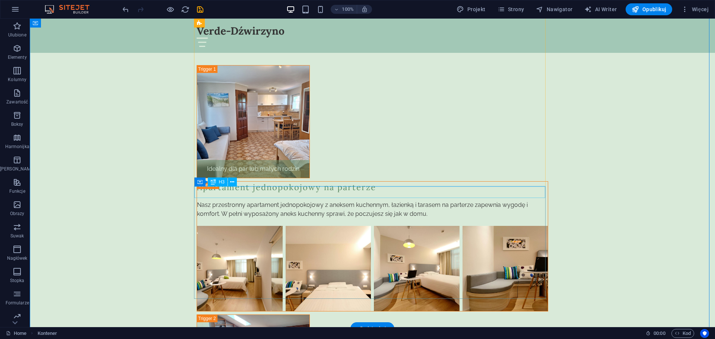
drag, startPoint x: 248, startPoint y: 190, endPoint x: 117, endPoint y: 190, distance: 131.1
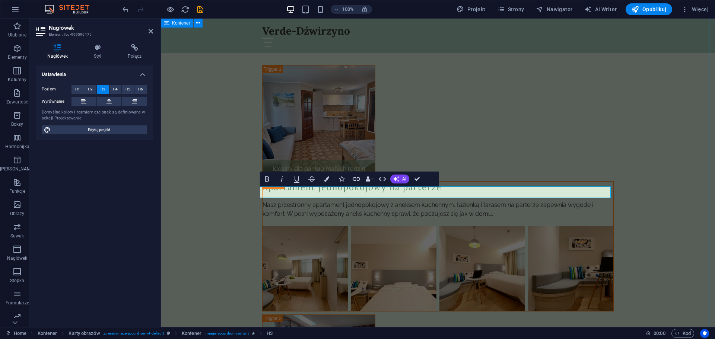
drag, startPoint x: 232, startPoint y: 209, endPoint x: 363, endPoint y: 210, distance: 131.1
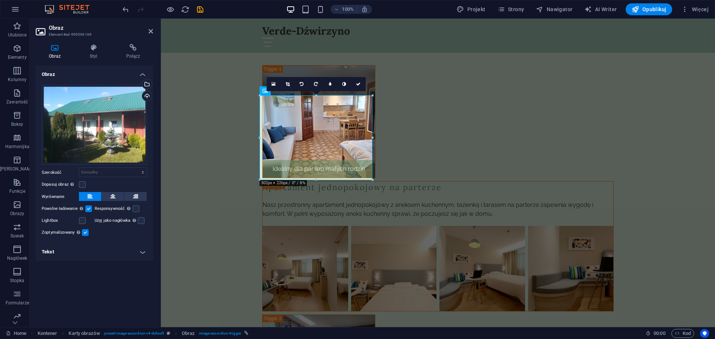
click at [72, 255] on h4 "Tekst" at bounding box center [94, 252] width 117 height 18
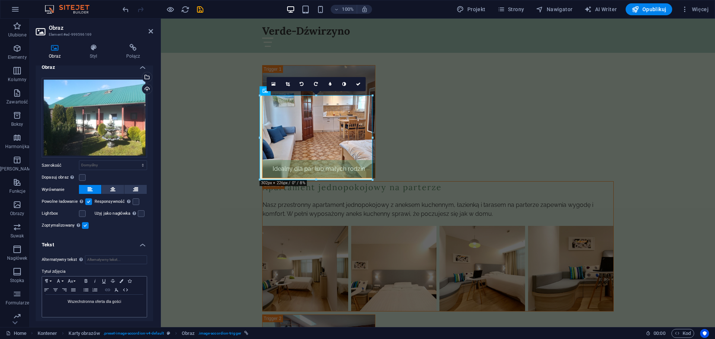
scroll to position [9, 0]
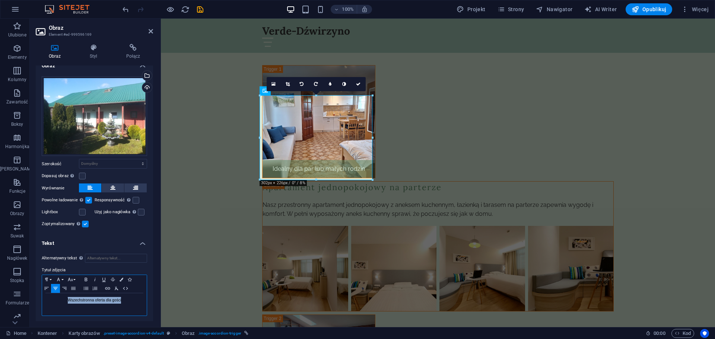
drag, startPoint x: 124, startPoint y: 298, endPoint x: 36, endPoint y: 295, distance: 88.0
click at [36, 295] on div "Alternatywny tekst Tekst alternatywny jest używany przez urządzenia, które nie …" at bounding box center [94, 285] width 117 height 75
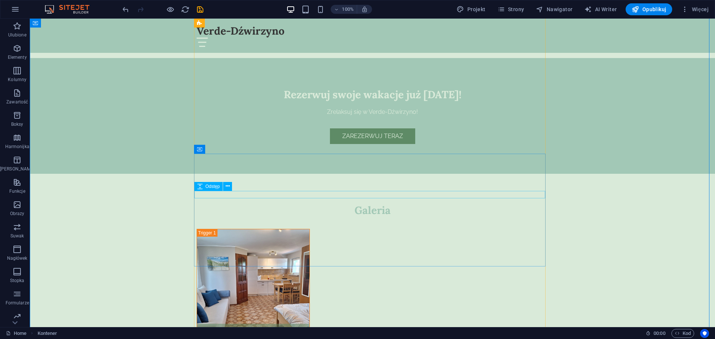
scroll to position [1049, 0]
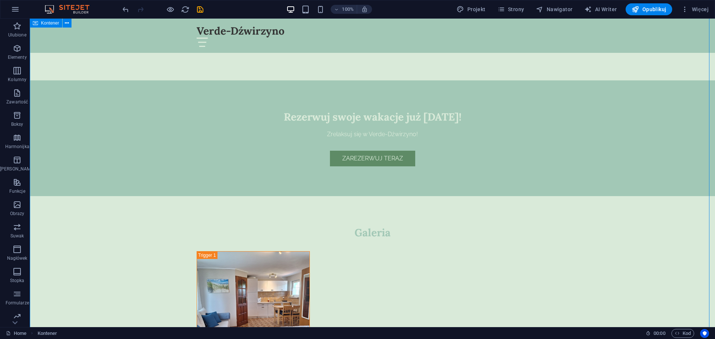
scroll to position [1011, 0]
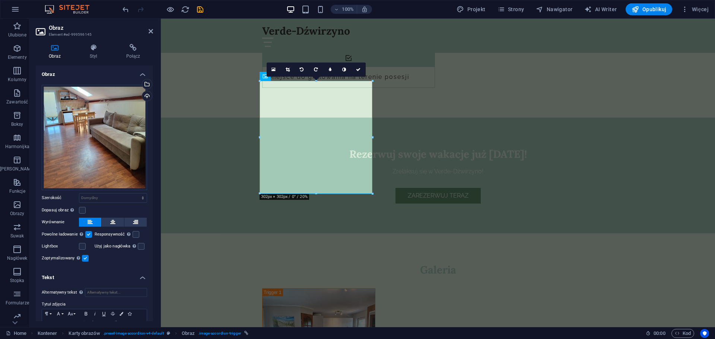
scroll to position [34, 0]
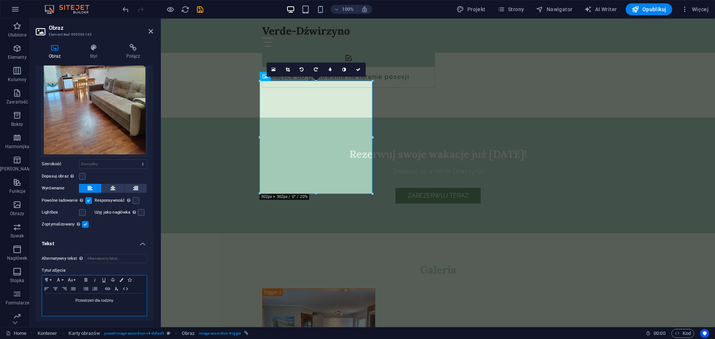
drag, startPoint x: 114, startPoint y: 294, endPoint x: 118, endPoint y: 299, distance: 6.1
click at [114, 295] on div "Przestrzeń dla rodziny" at bounding box center [94, 305] width 105 height 22
click at [118, 300] on p "Przestrzeń dla rodziny" at bounding box center [94, 301] width 97 height 7
click at [118, 299] on p "Przestrzeń dla rodziny" at bounding box center [94, 301] width 97 height 7
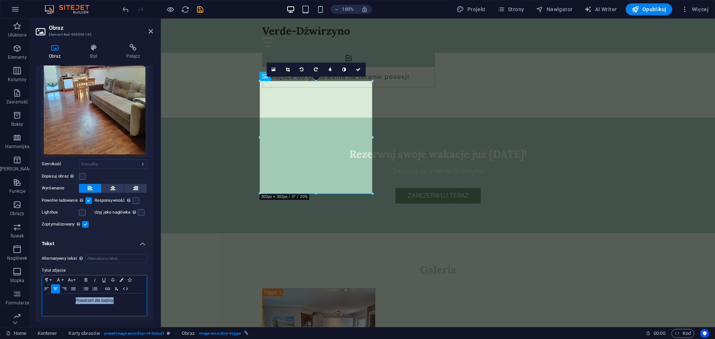
click at [118, 299] on p "Przestrzeń dla rodziny" at bounding box center [94, 301] width 97 height 7
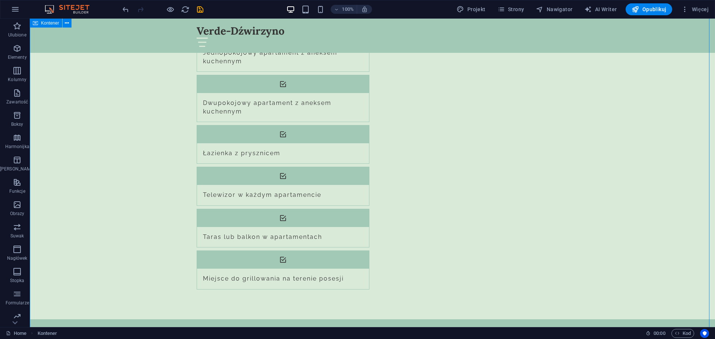
scroll to position [788, 0]
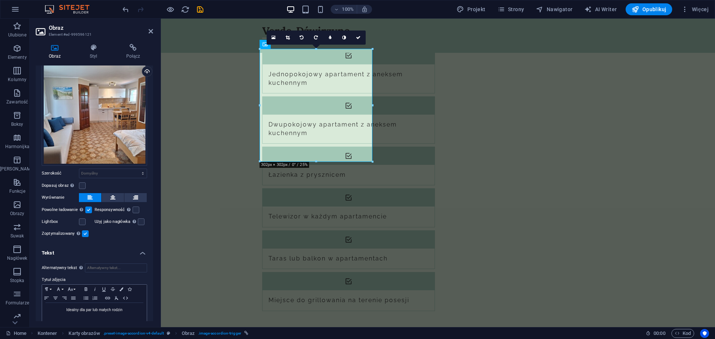
scroll to position [34, 0]
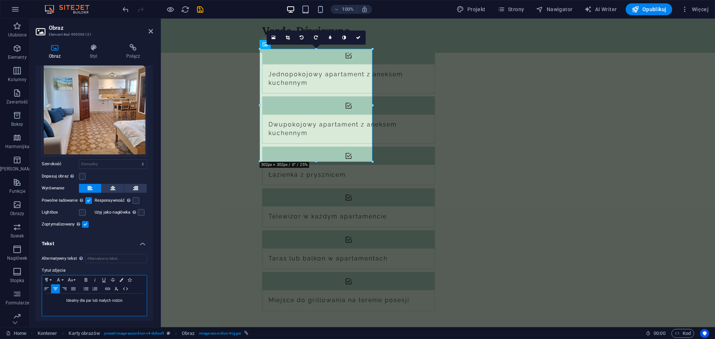
click at [96, 299] on p "Idealny dla par lub małych rodzin" at bounding box center [94, 301] width 97 height 7
click at [96, 298] on p "Idealny dla par lub małych rodzin" at bounding box center [94, 301] width 97 height 7
click at [159, 241] on div at bounding box center [159, 173] width 1 height 309
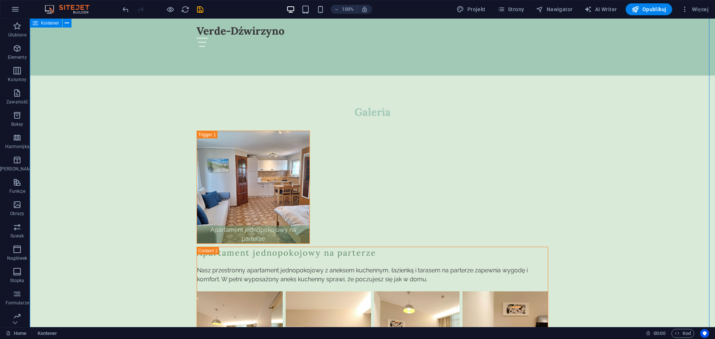
scroll to position [1235, 0]
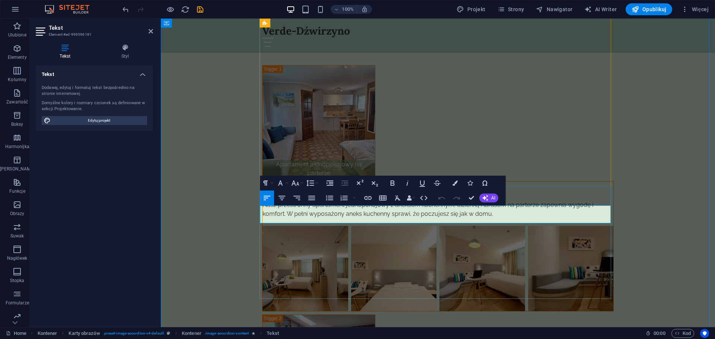
drag, startPoint x: 262, startPoint y: 209, endPoint x: 521, endPoint y: 219, distance: 258.8
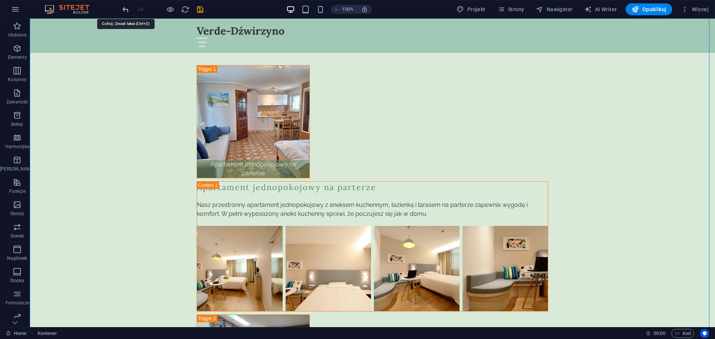
click at [124, 9] on icon "undo" at bounding box center [125, 9] width 9 height 9
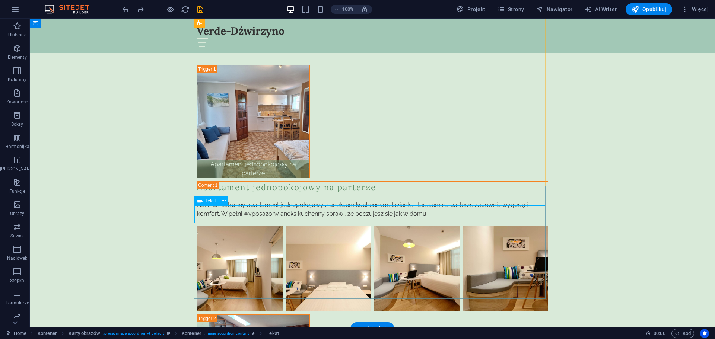
drag, startPoint x: 240, startPoint y: 212, endPoint x: 109, endPoint y: 212, distance: 131.1
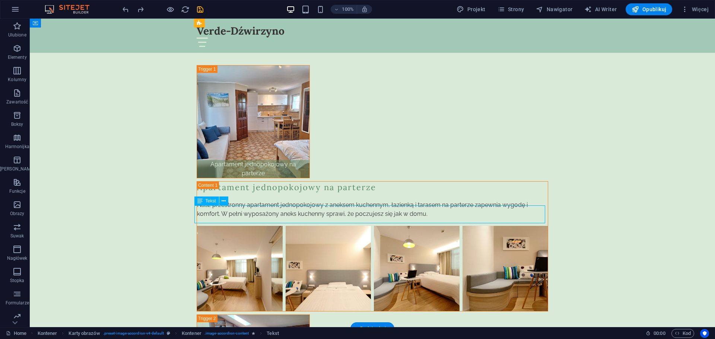
drag, startPoint x: 274, startPoint y: 214, endPoint x: 143, endPoint y: 213, distance: 131.1
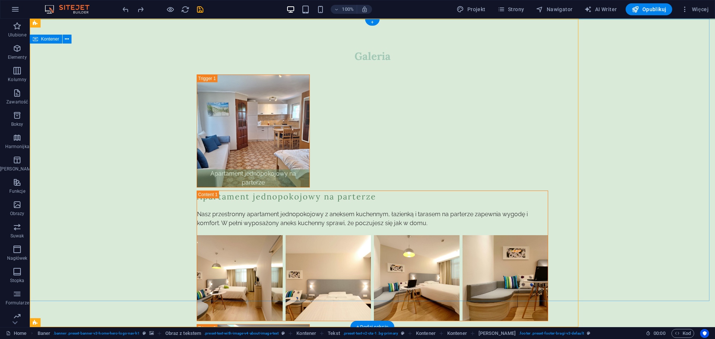
scroll to position [0, 0]
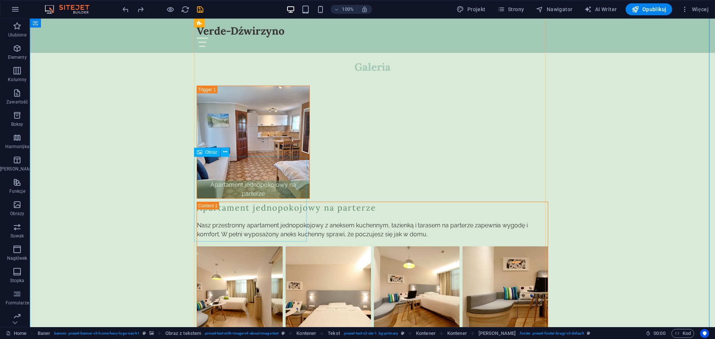
scroll to position [1285, 0]
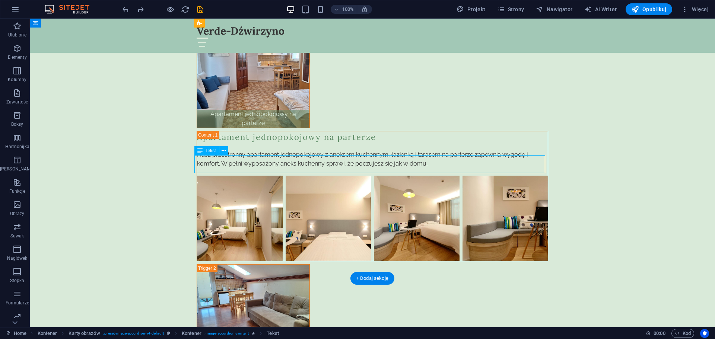
click at [98, 161] on div "Galeria Apartament jednopokojowy na parterze Apartament jednopokojowy na parter…" at bounding box center [373, 343] width 686 height 767
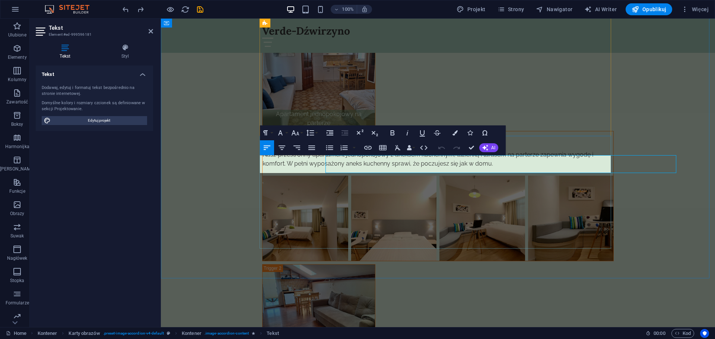
click at [258, 159] on div "Galeria Apartament jednopokojowy na parterze Apartament jednopokojowy na parter…" at bounding box center [438, 343] width 554 height 767
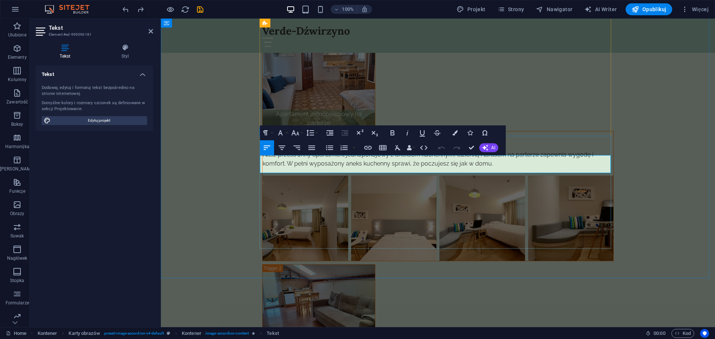
drag, startPoint x: 262, startPoint y: 159, endPoint x: 517, endPoint y: 169, distance: 255.8
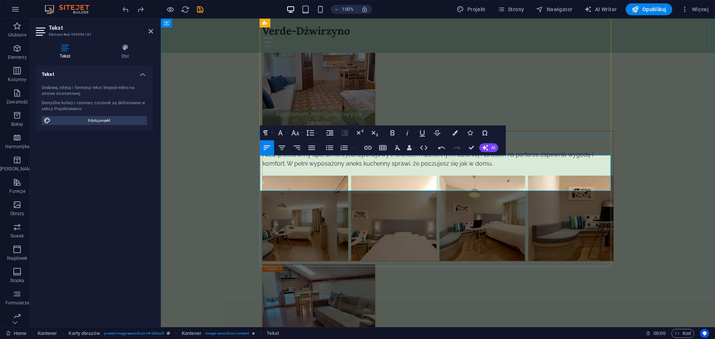
scroll to position [2487, 1]
drag, startPoint x: 507, startPoint y: 168, endPoint x: 507, endPoint y: 175, distance: 7.1
drag, startPoint x: 425, startPoint y: 178, endPoint x: 558, endPoint y: 165, distance: 134.0
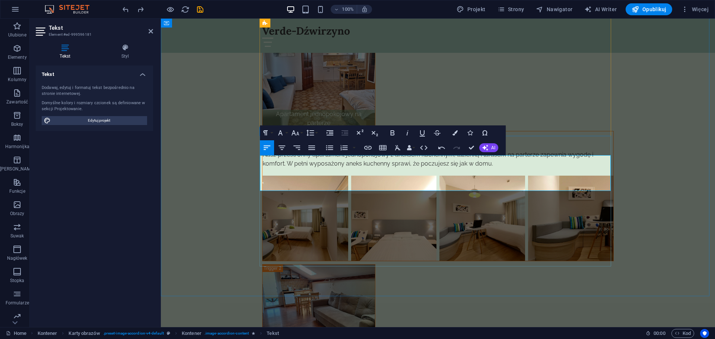
drag, startPoint x: 517, startPoint y: 168, endPoint x: 512, endPoint y: 168, distance: 6.0
drag, startPoint x: 424, startPoint y: 176, endPoint x: 261, endPoint y: 175, distance: 162.8
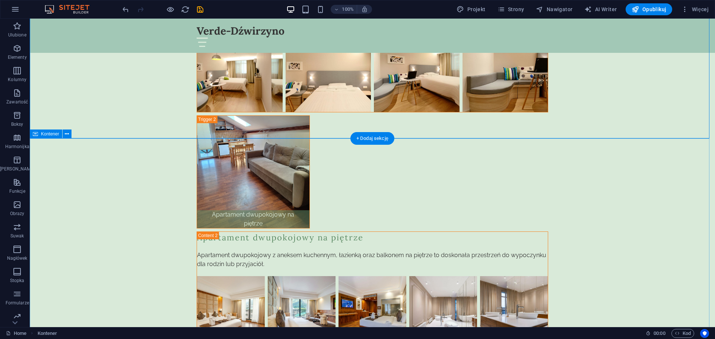
scroll to position [1509, 0]
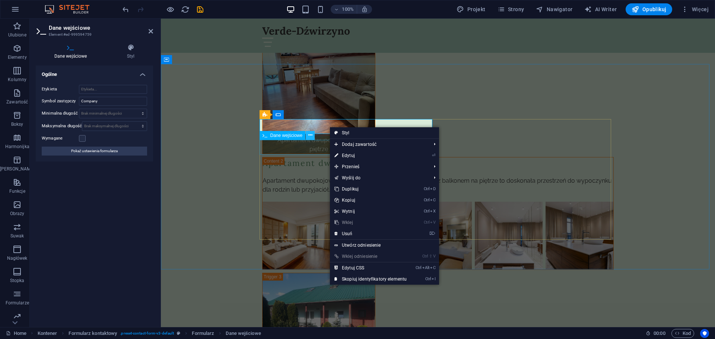
click at [310, 135] on icon at bounding box center [310, 136] width 4 height 8
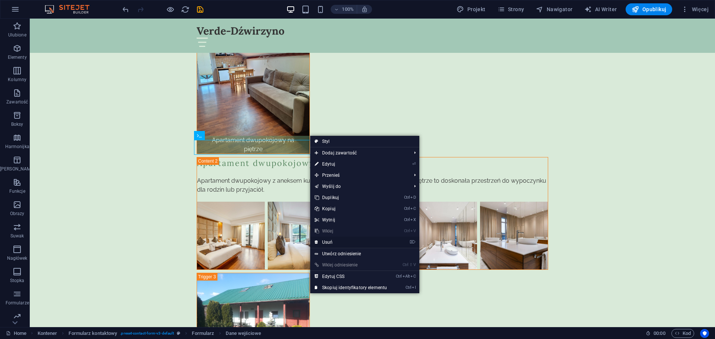
click at [325, 241] on link "⌦ Usuń" at bounding box center [350, 242] width 81 height 11
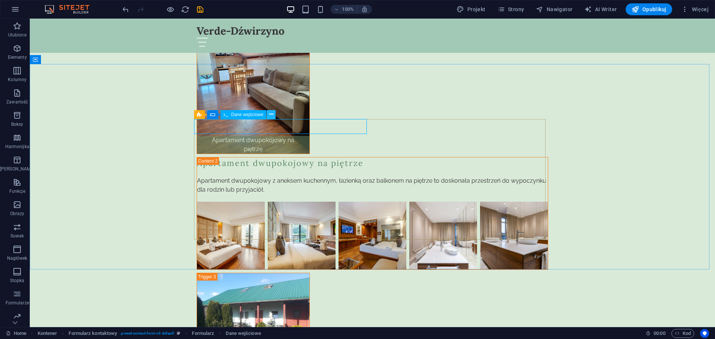
click at [271, 116] on icon at bounding box center [271, 115] width 4 height 8
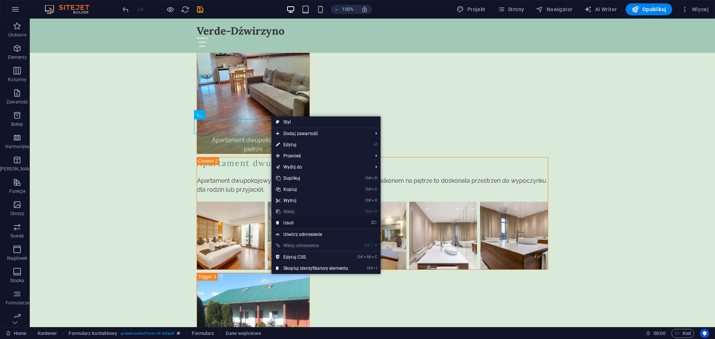
drag, startPoint x: 285, startPoint y: 222, endPoint x: 256, endPoint y: 203, distance: 35.1
click at [285, 222] on link "⌦ Usuń" at bounding box center [312, 223] width 81 height 11
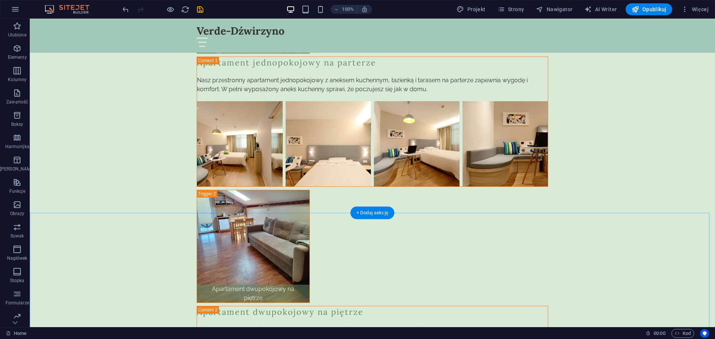
scroll to position [1472, 0]
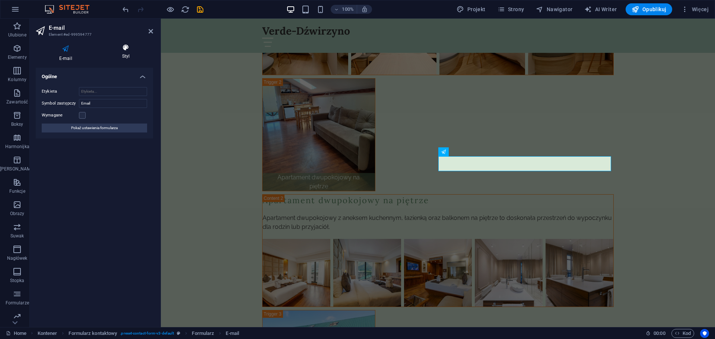
click at [127, 58] on h4 "Styl" at bounding box center [126, 52] width 54 height 16
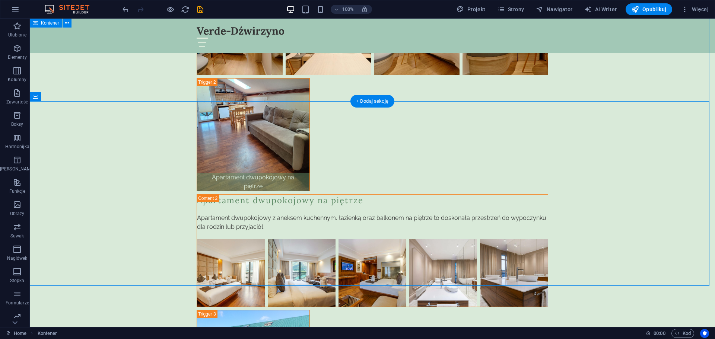
click at [208, 91] on div "Galeria Apartament jednopokojowy na parterze Apartament jednopokojowy na parter…" at bounding box center [373, 161] width 686 height 776
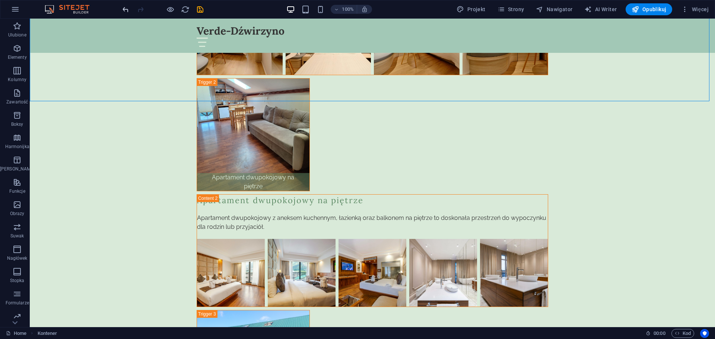
click at [124, 7] on icon "undo" at bounding box center [125, 9] width 9 height 9
click at [136, 12] on icon "redo" at bounding box center [140, 9] width 9 height 9
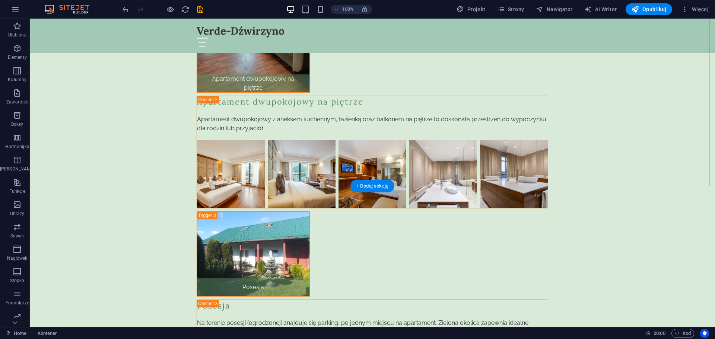
scroll to position [1571, 0]
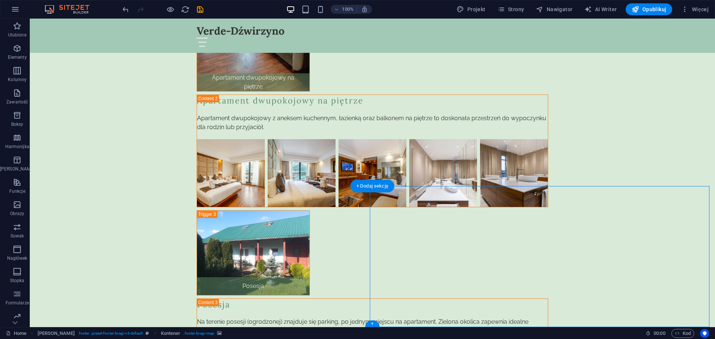
select select "px"
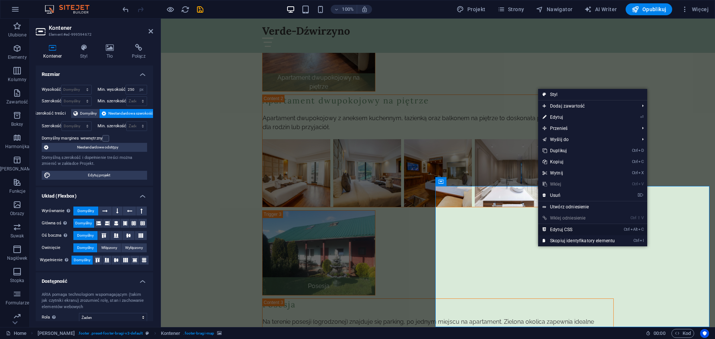
click at [553, 230] on link "Ctrl Alt C Edytuj CSS" at bounding box center [578, 229] width 81 height 11
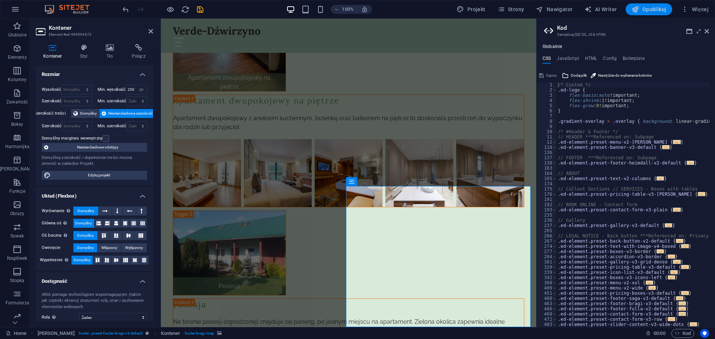
click at [662, 6] on span "Opublikuj" at bounding box center [649, 9] width 35 height 7
checkbox input "false"
